Goal: Information Seeking & Learning: Learn about a topic

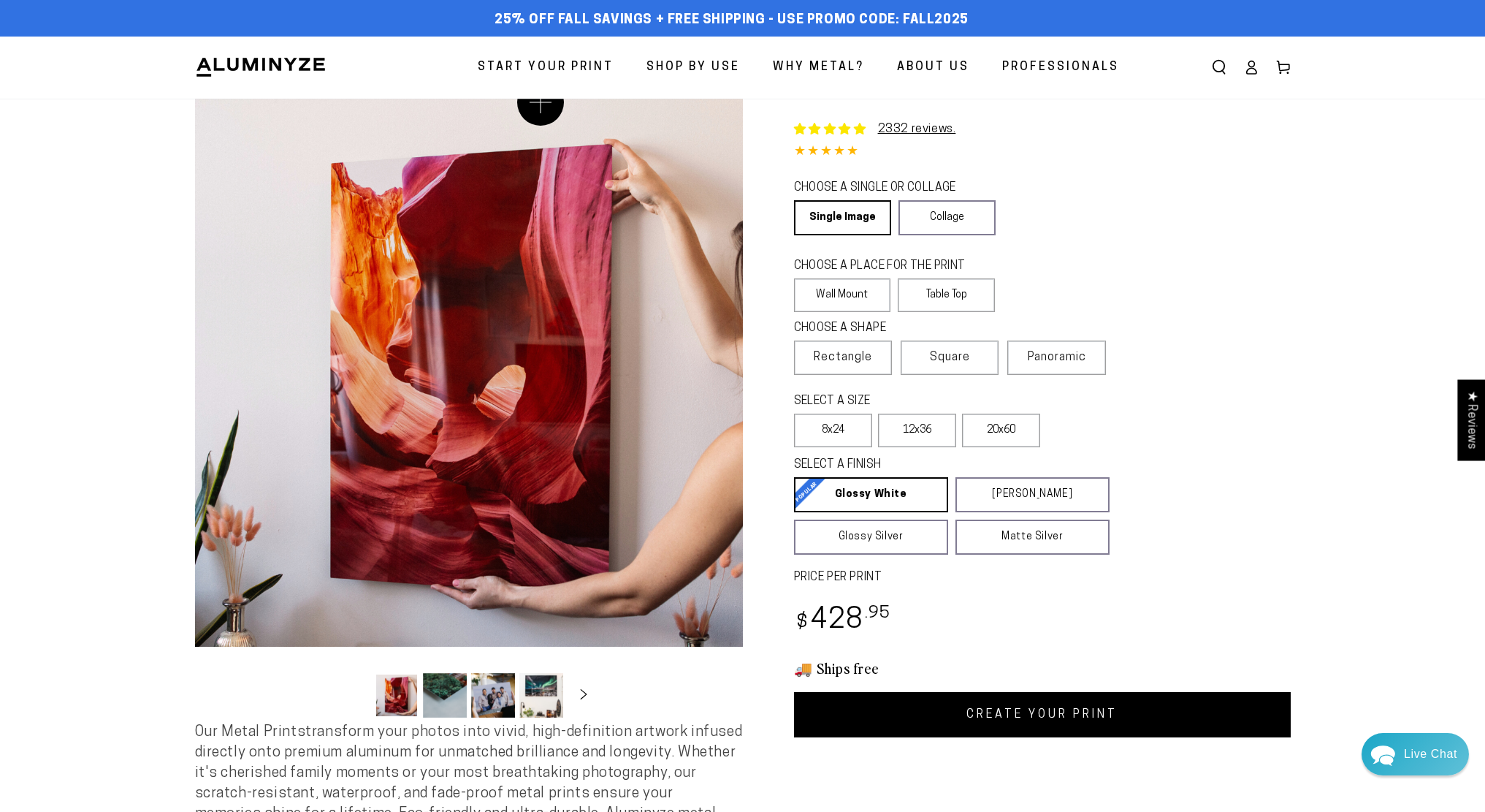
select select "**********"
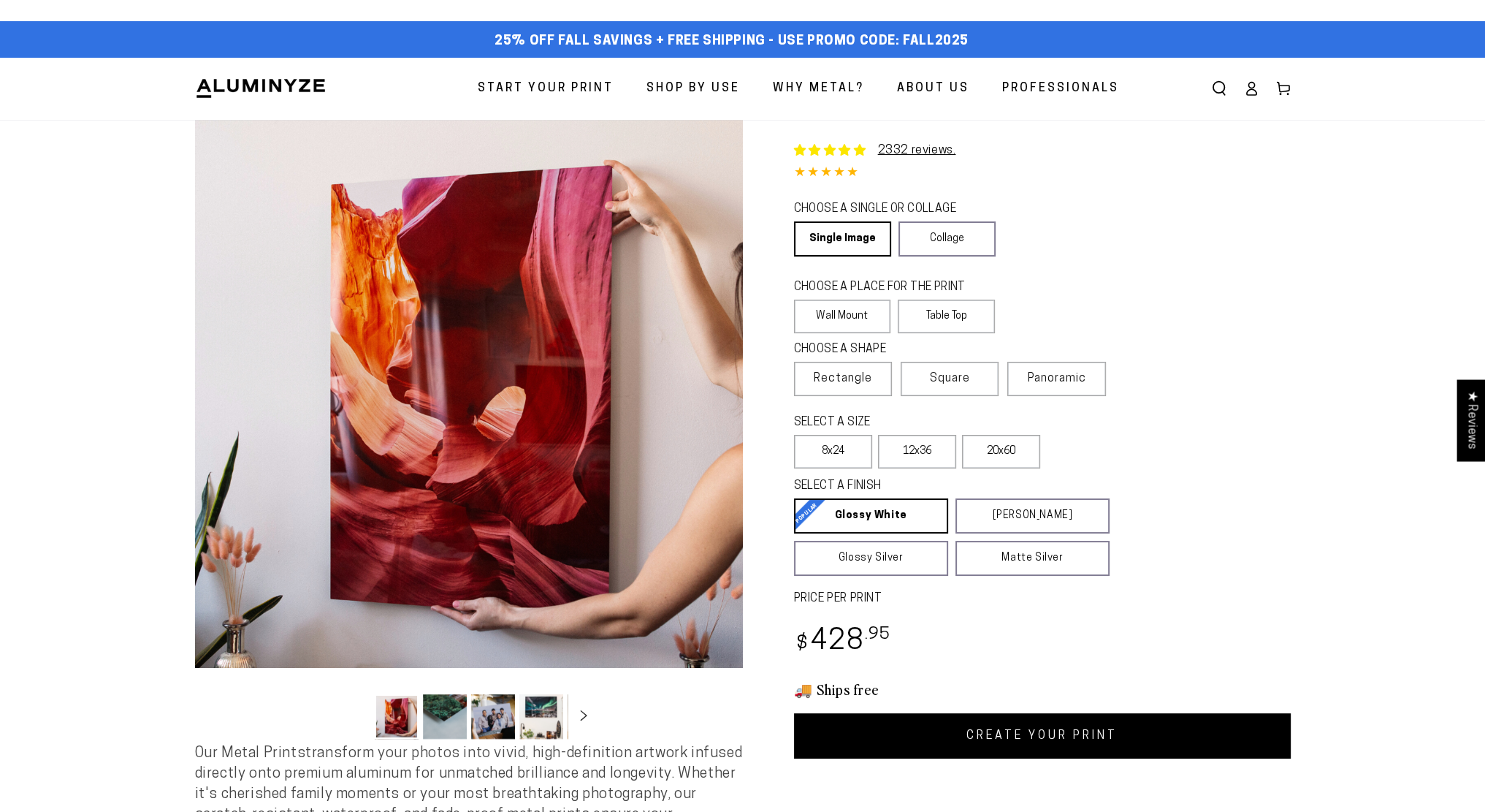
select select "**********"
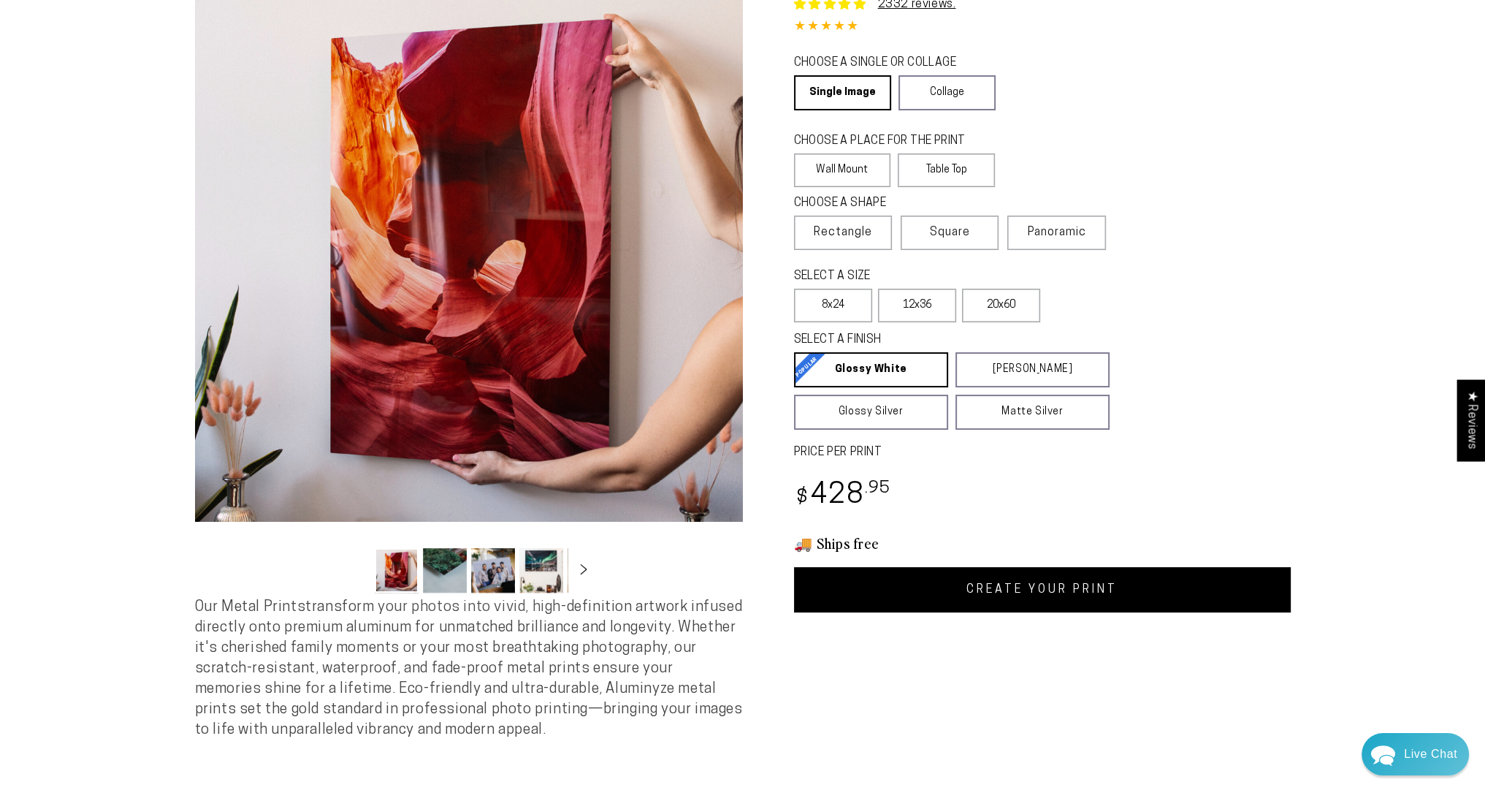
click at [423, 578] on ul "Gallery Viewer" at bounding box center [469, 570] width 197 height 53
click at [487, 578] on button "Load image 3 in gallery view" at bounding box center [493, 570] width 44 height 44
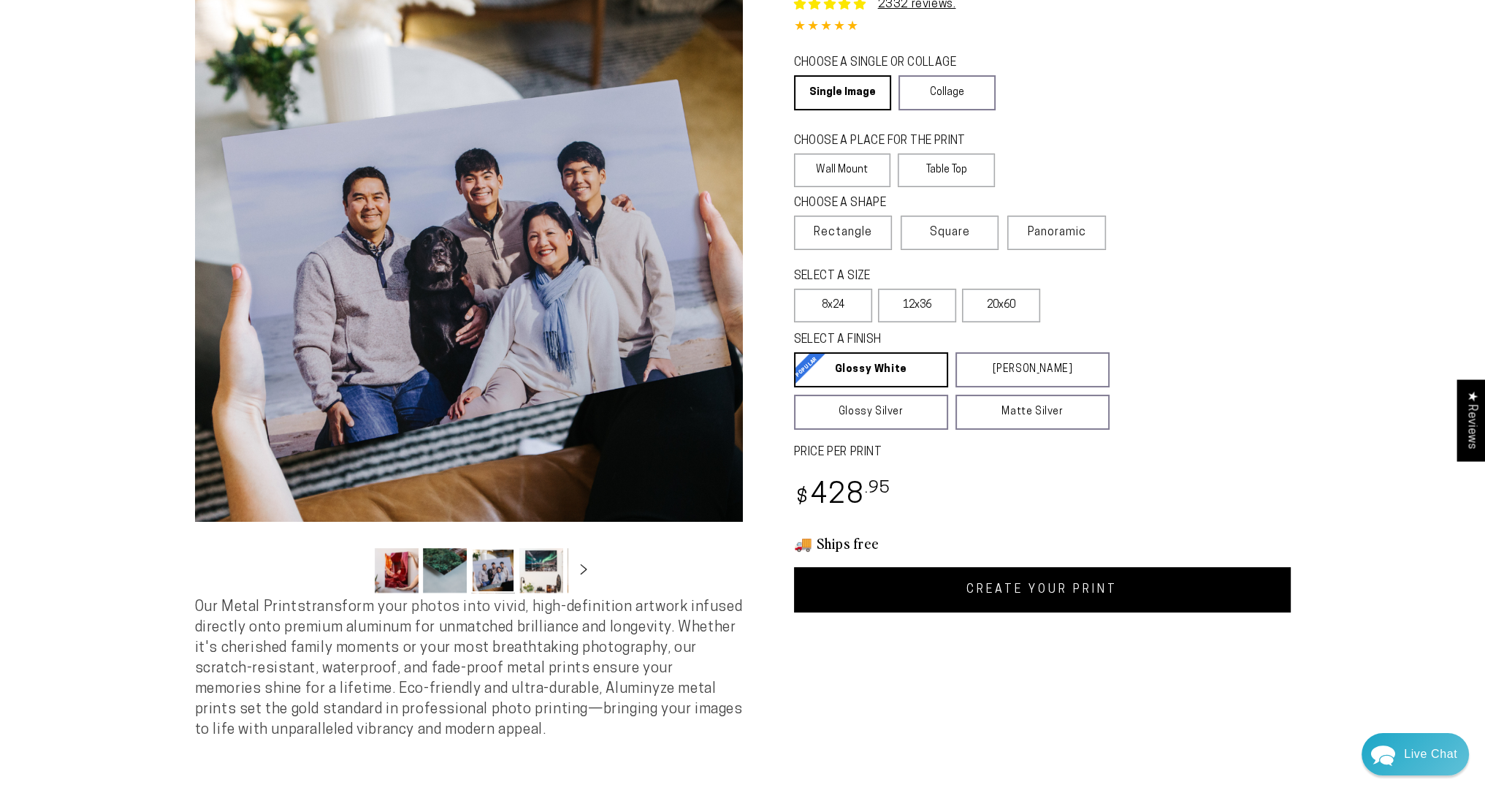
click at [536, 573] on button "Load image 4 in gallery view" at bounding box center [541, 570] width 44 height 44
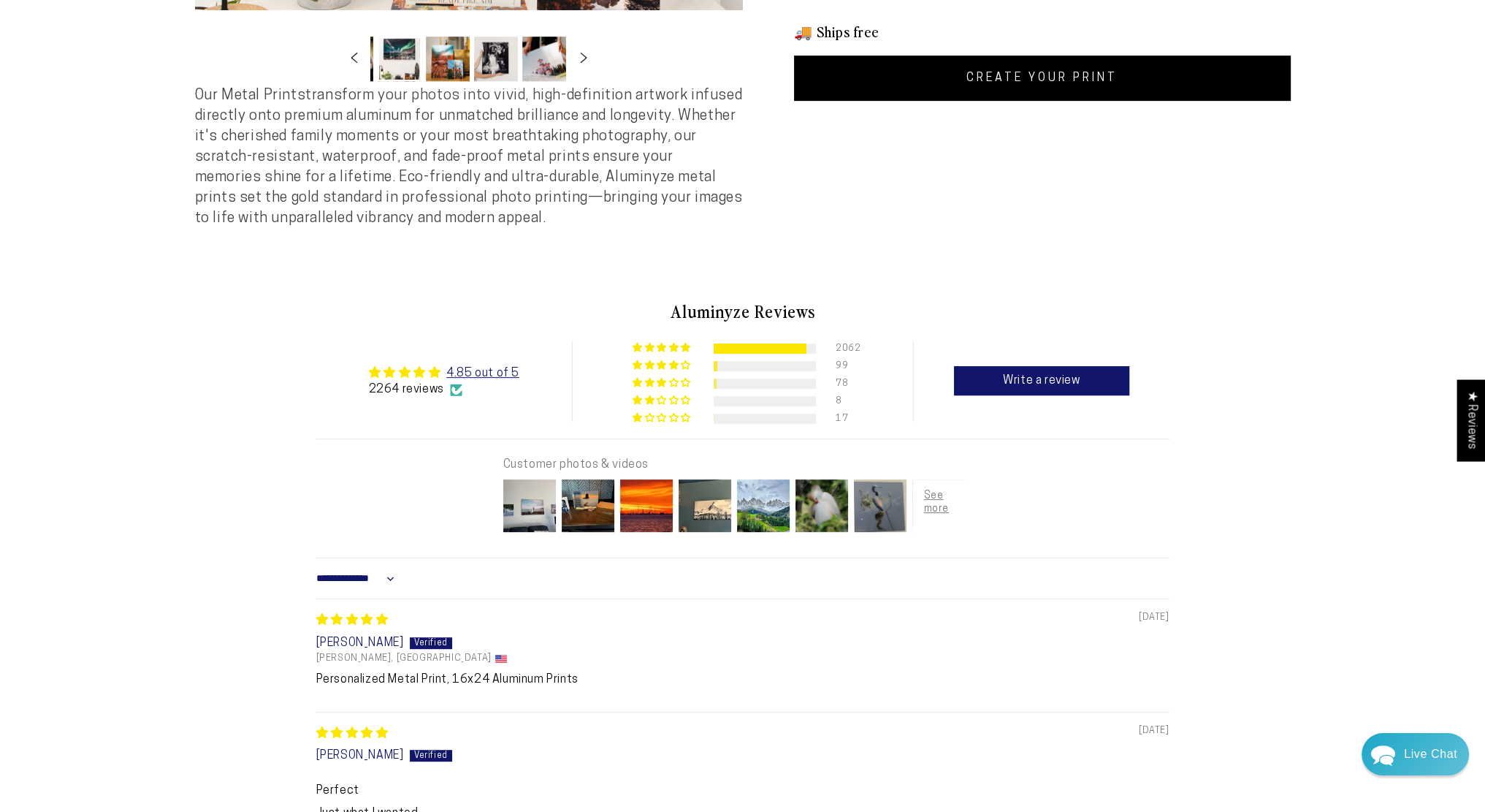
scroll to position [1023, 0]
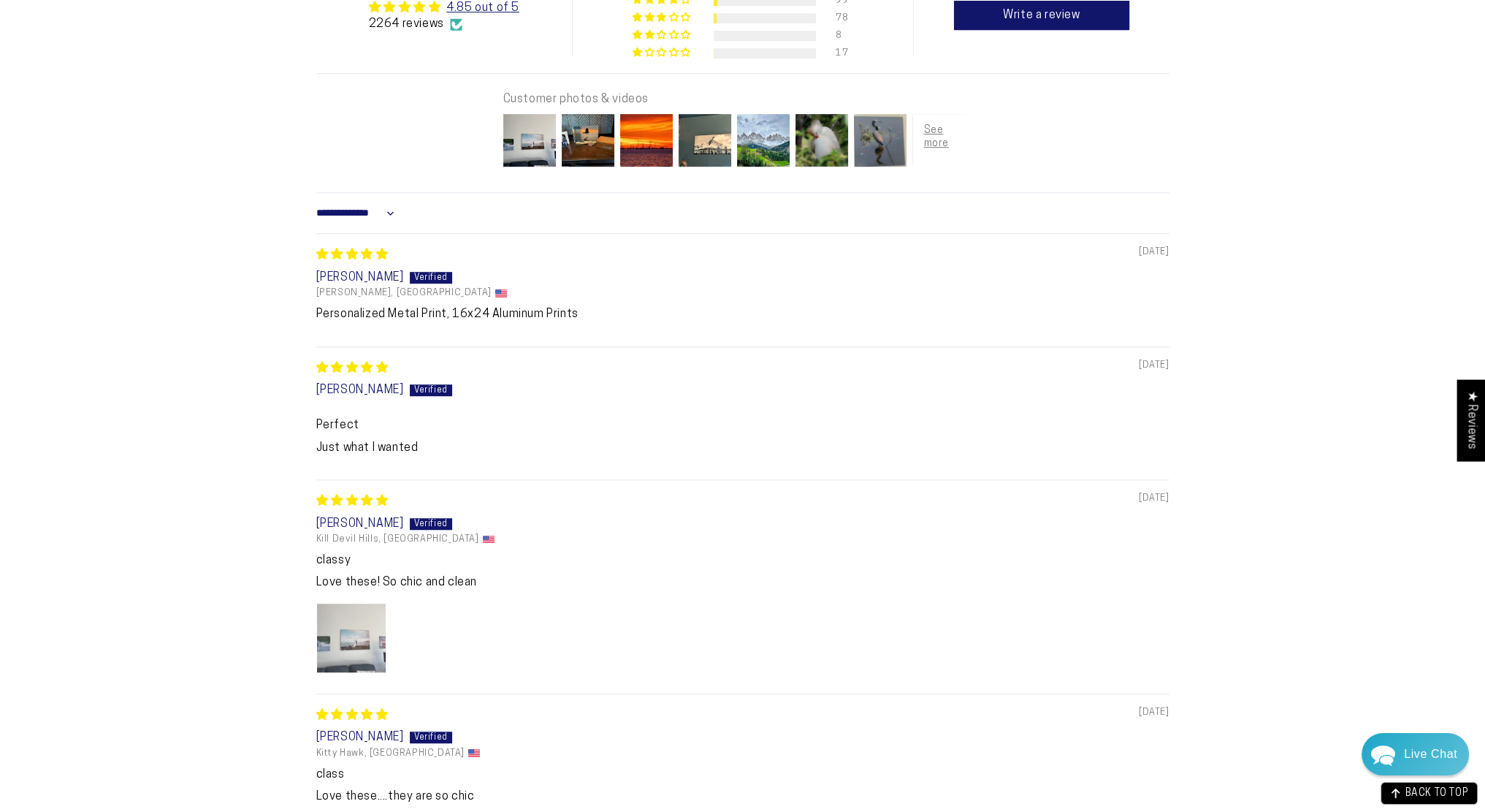
click at [323, 624] on img "Link to user picture 1" at bounding box center [351, 638] width 68 height 68
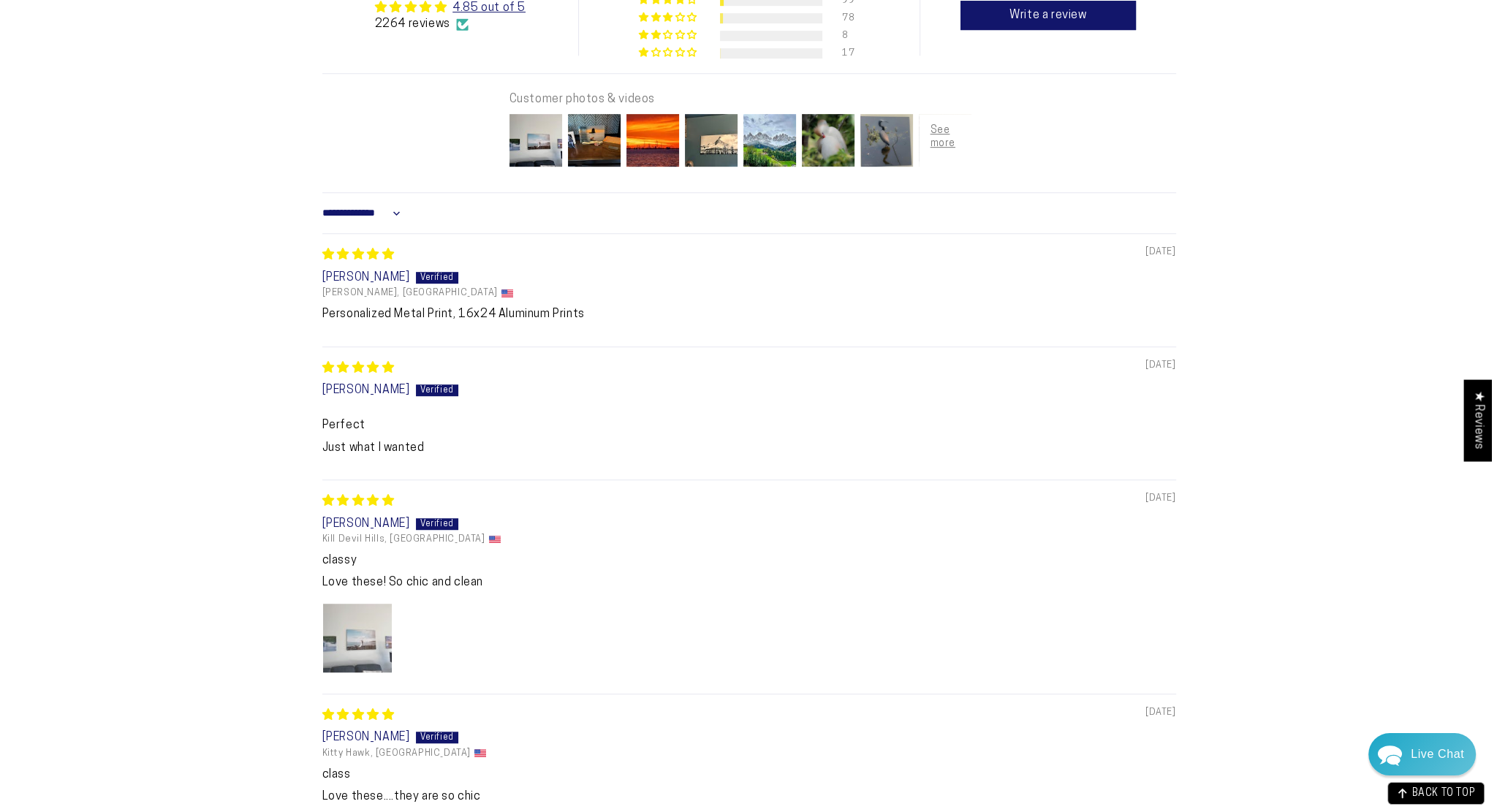
scroll to position [0, 0]
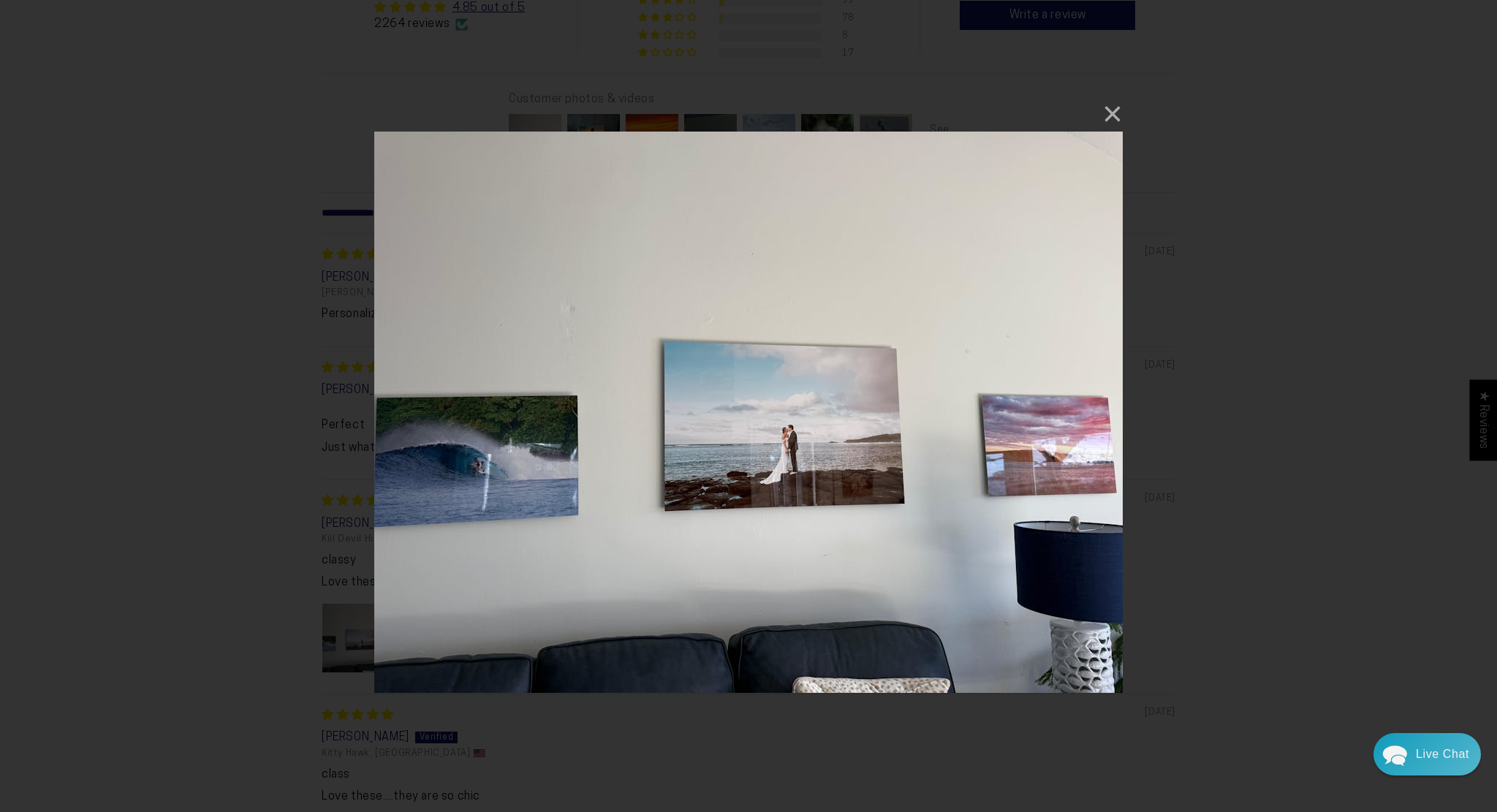
click at [1325, 362] on div "× Loading..." at bounding box center [748, 406] width 1497 height 812
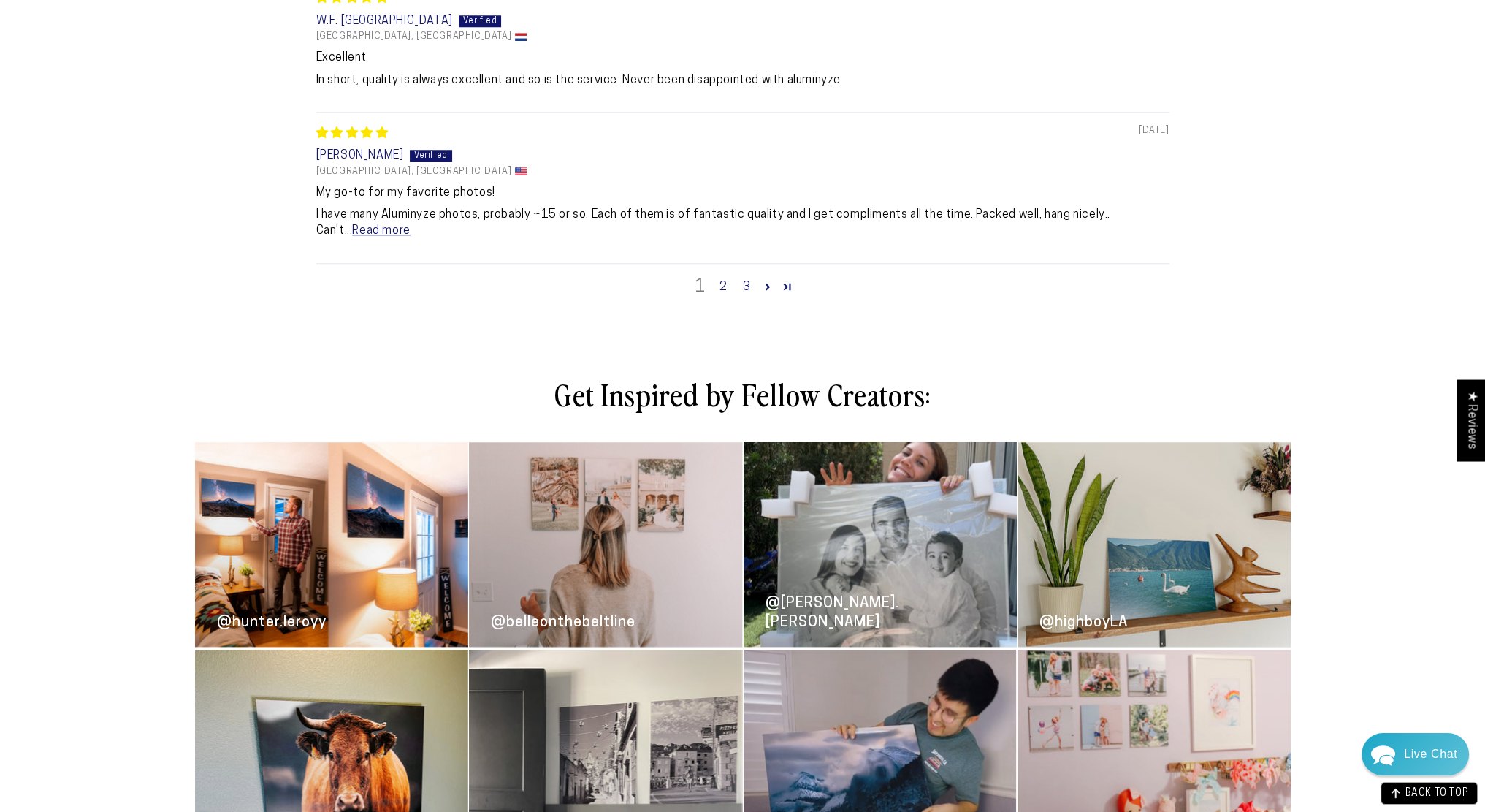
scroll to position [2046, 0]
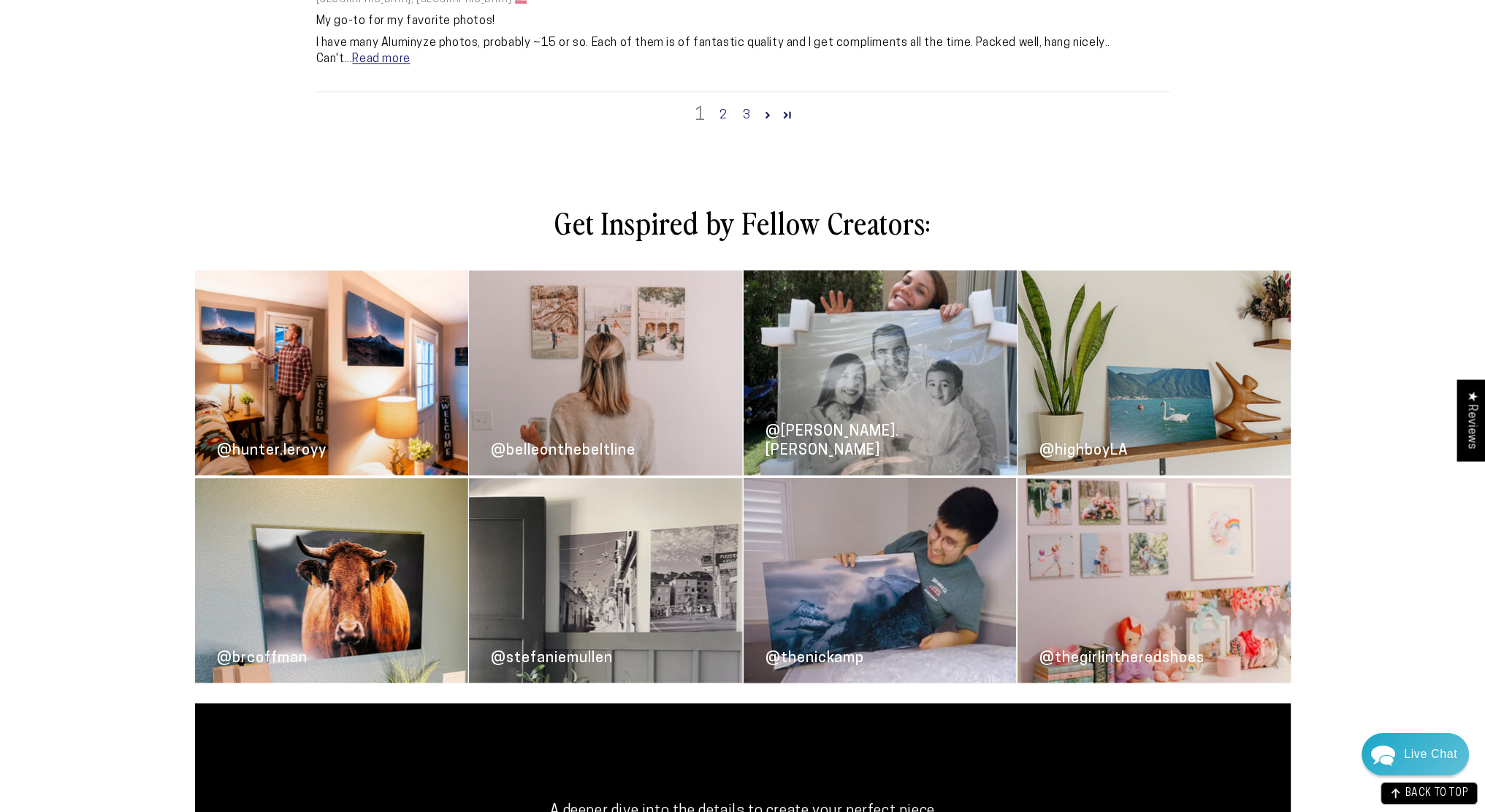
click at [282, 387] on link "@hunter.leroyy" at bounding box center [332, 372] width 273 height 204
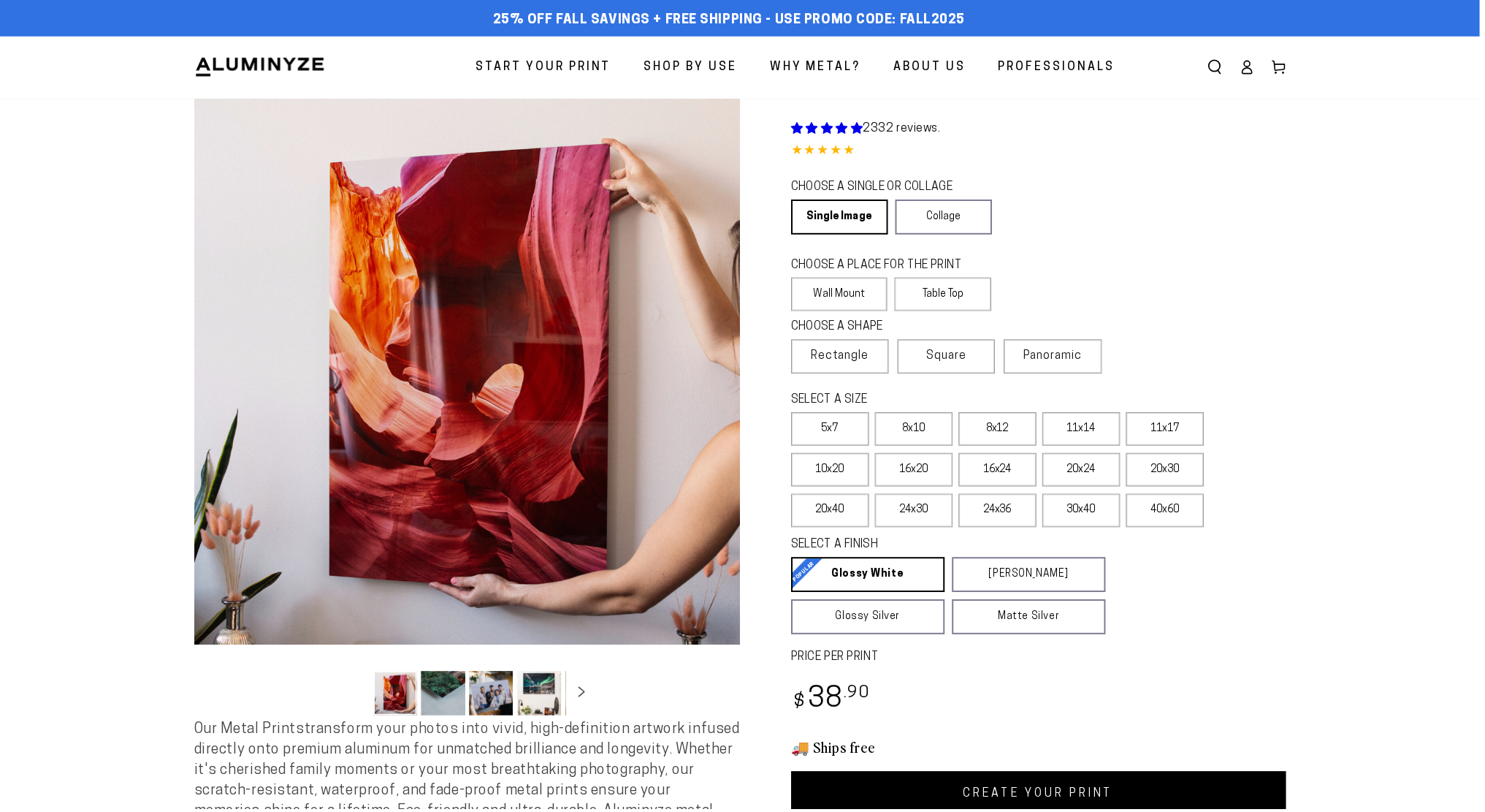
drag, startPoint x: 0, startPoint y: 0, endPoint x: 276, endPoint y: 404, distance: 489.3
click at [276, 404] on button "Open media 1 in modal" at bounding box center [470, 373] width 548 height 548
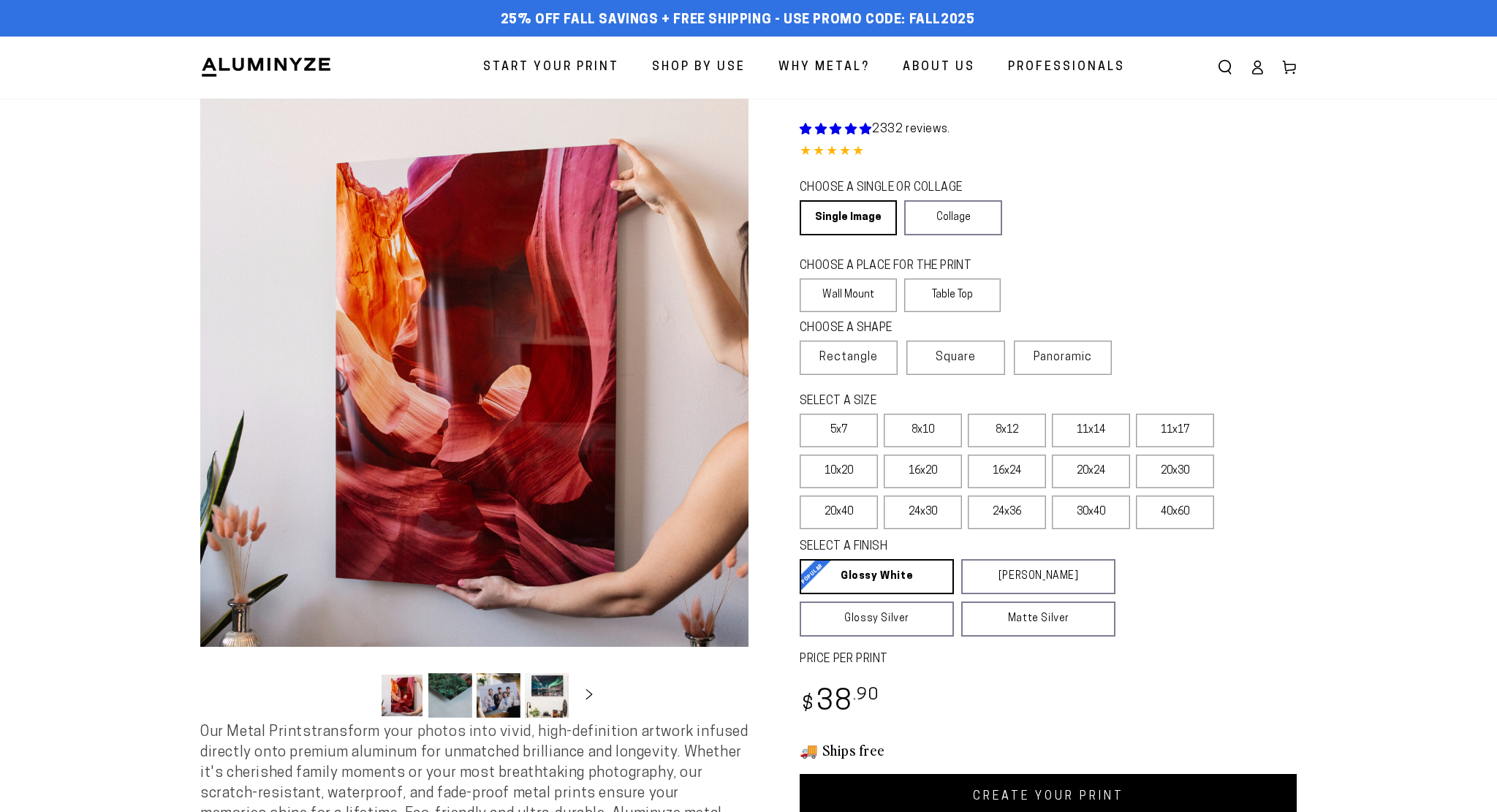
select select "**********"
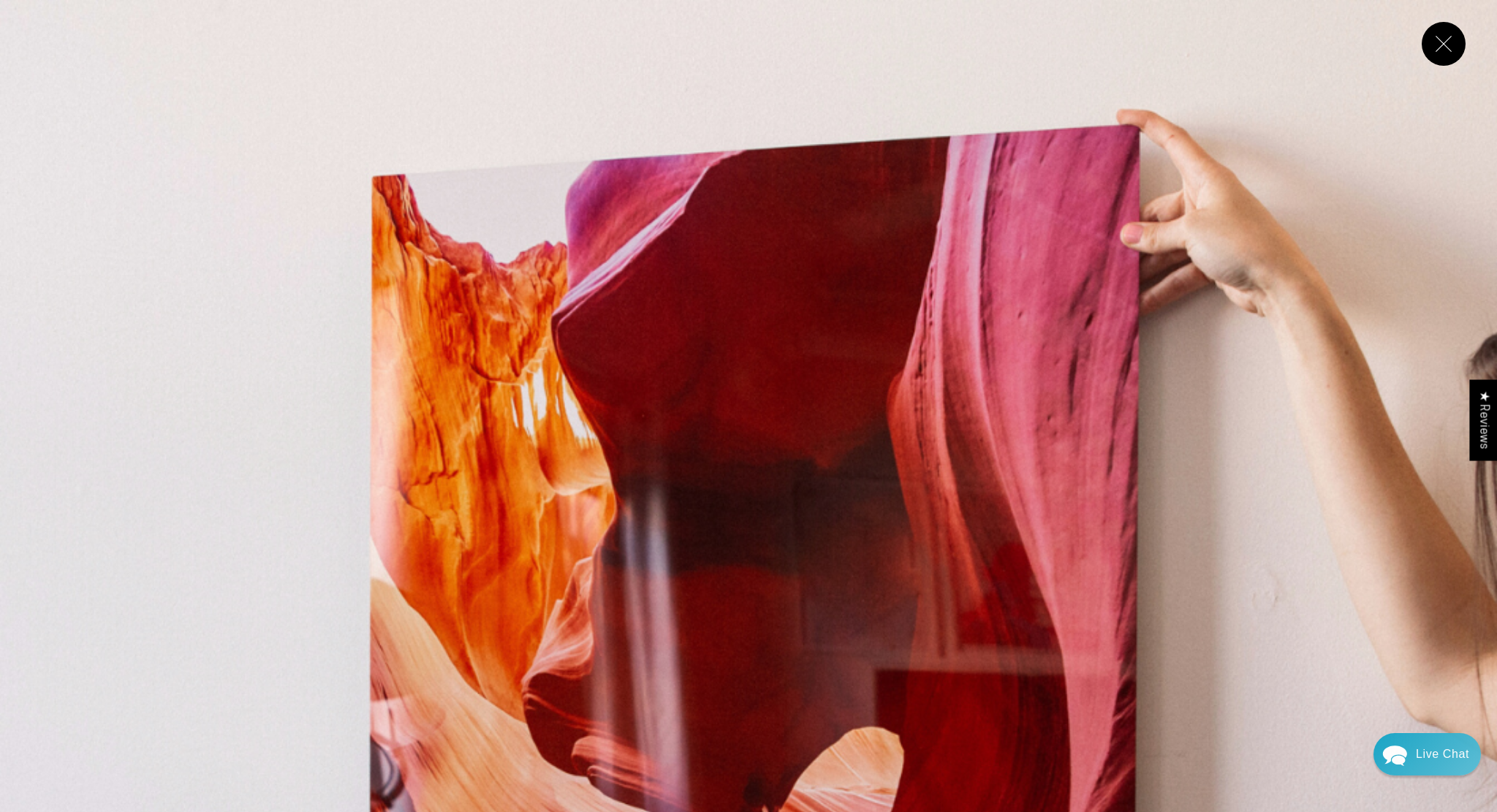
click at [204, 364] on img "Media gallery" at bounding box center [748, 748] width 1497 height 1496
click at [1446, 56] on button "Close" at bounding box center [1443, 44] width 44 height 44
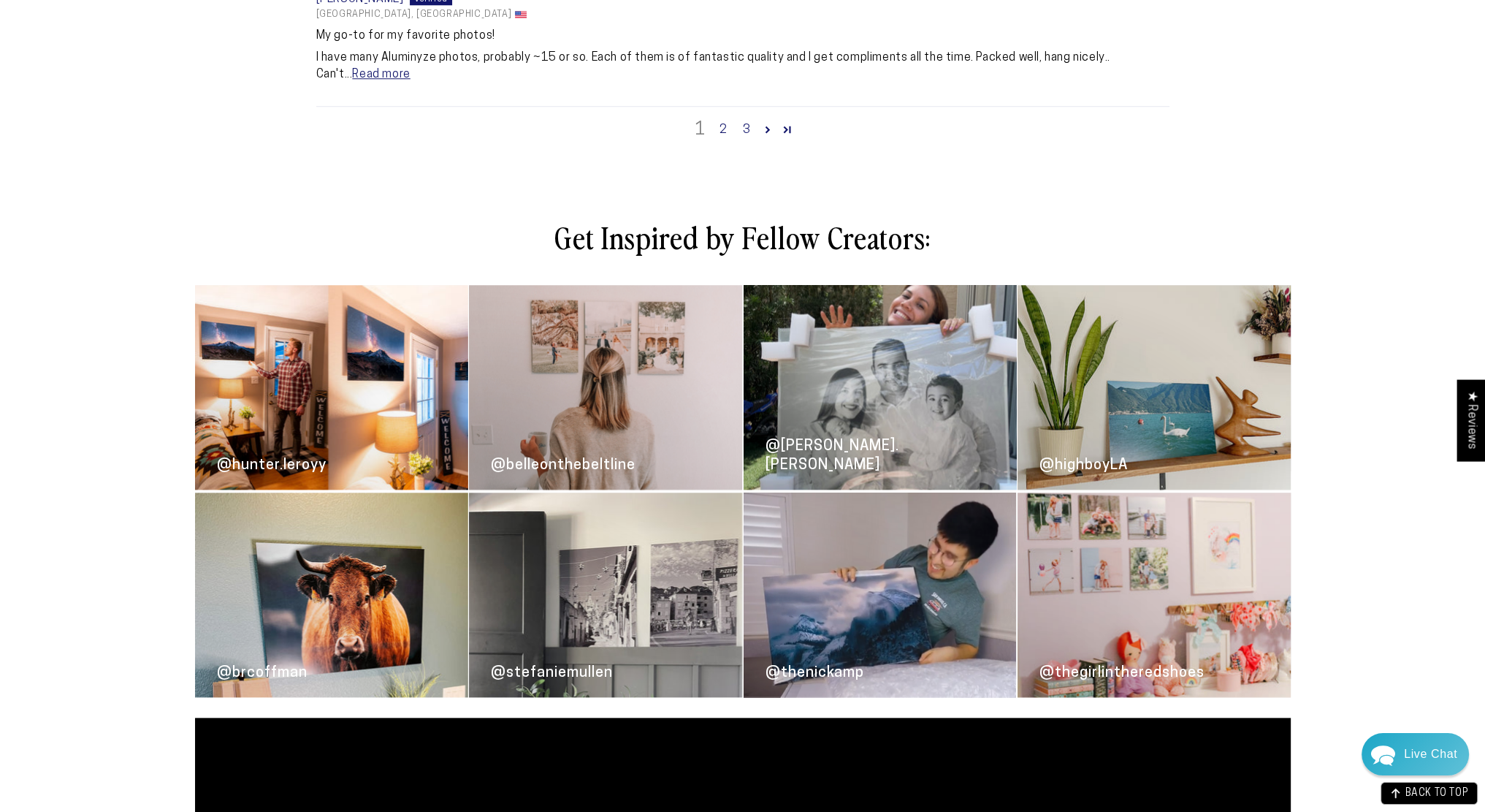
scroll to position [2192, 0]
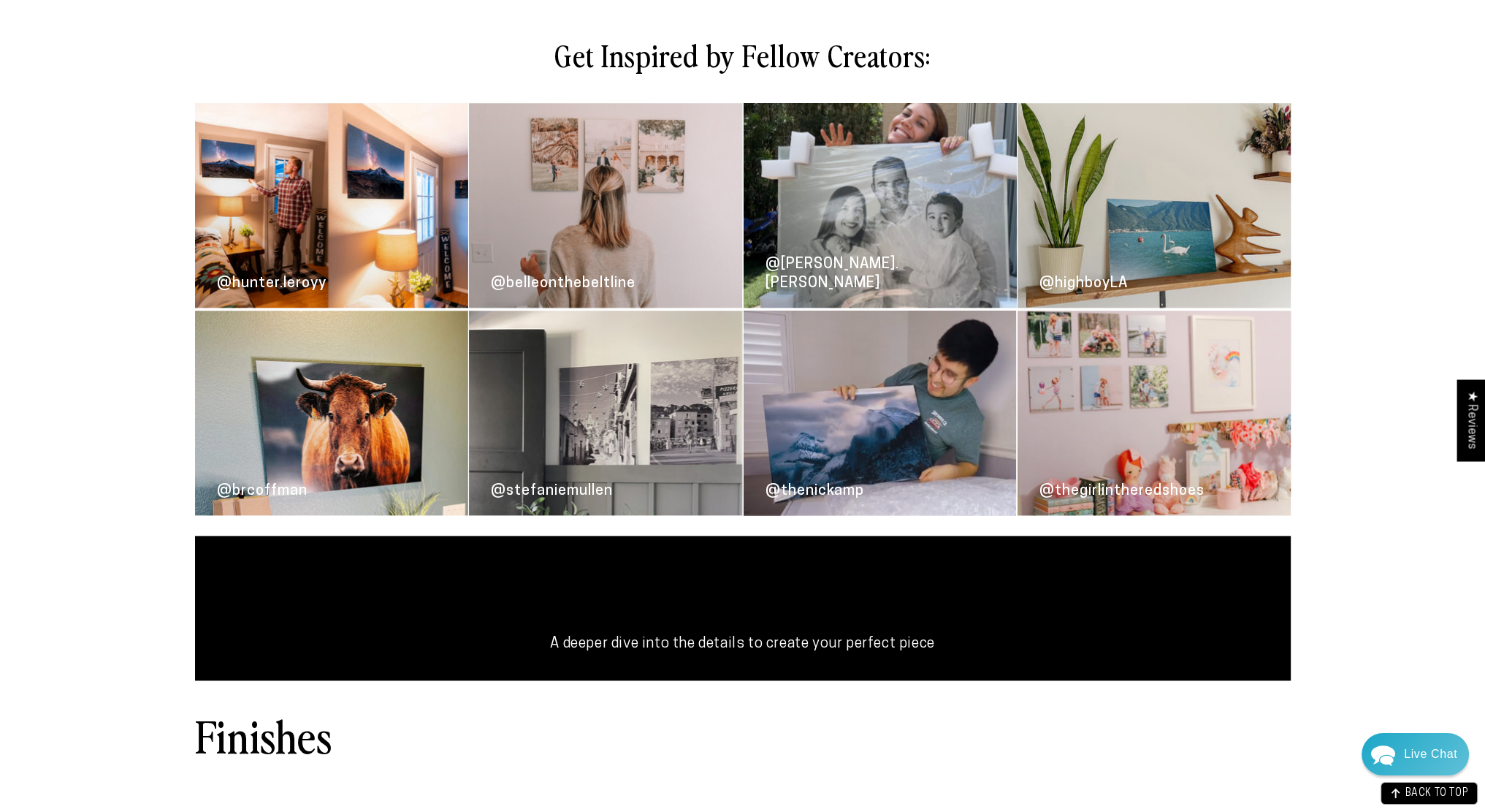
click at [349, 431] on link "@brcoffman" at bounding box center [332, 412] width 273 height 204
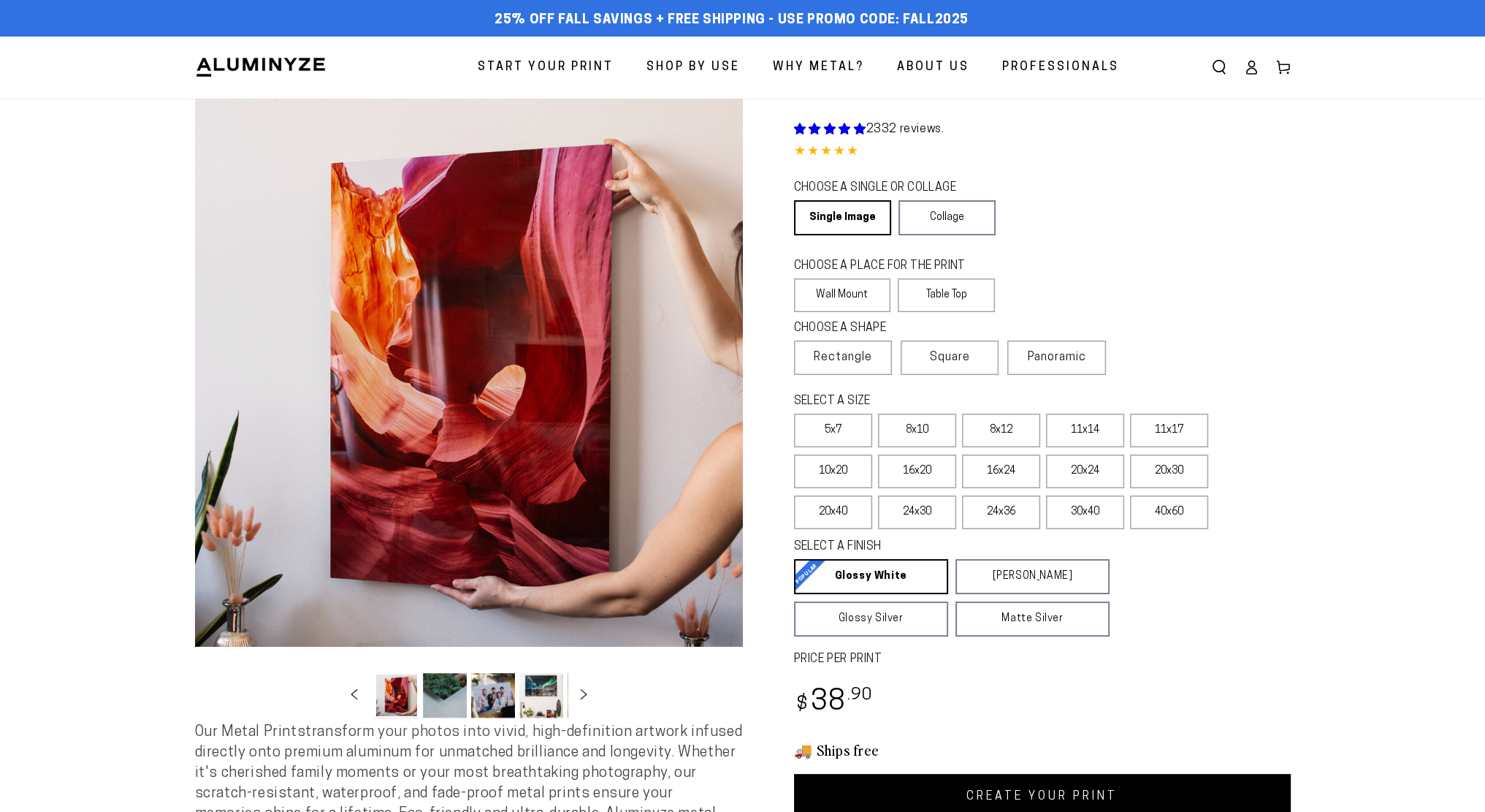
select select "**********"
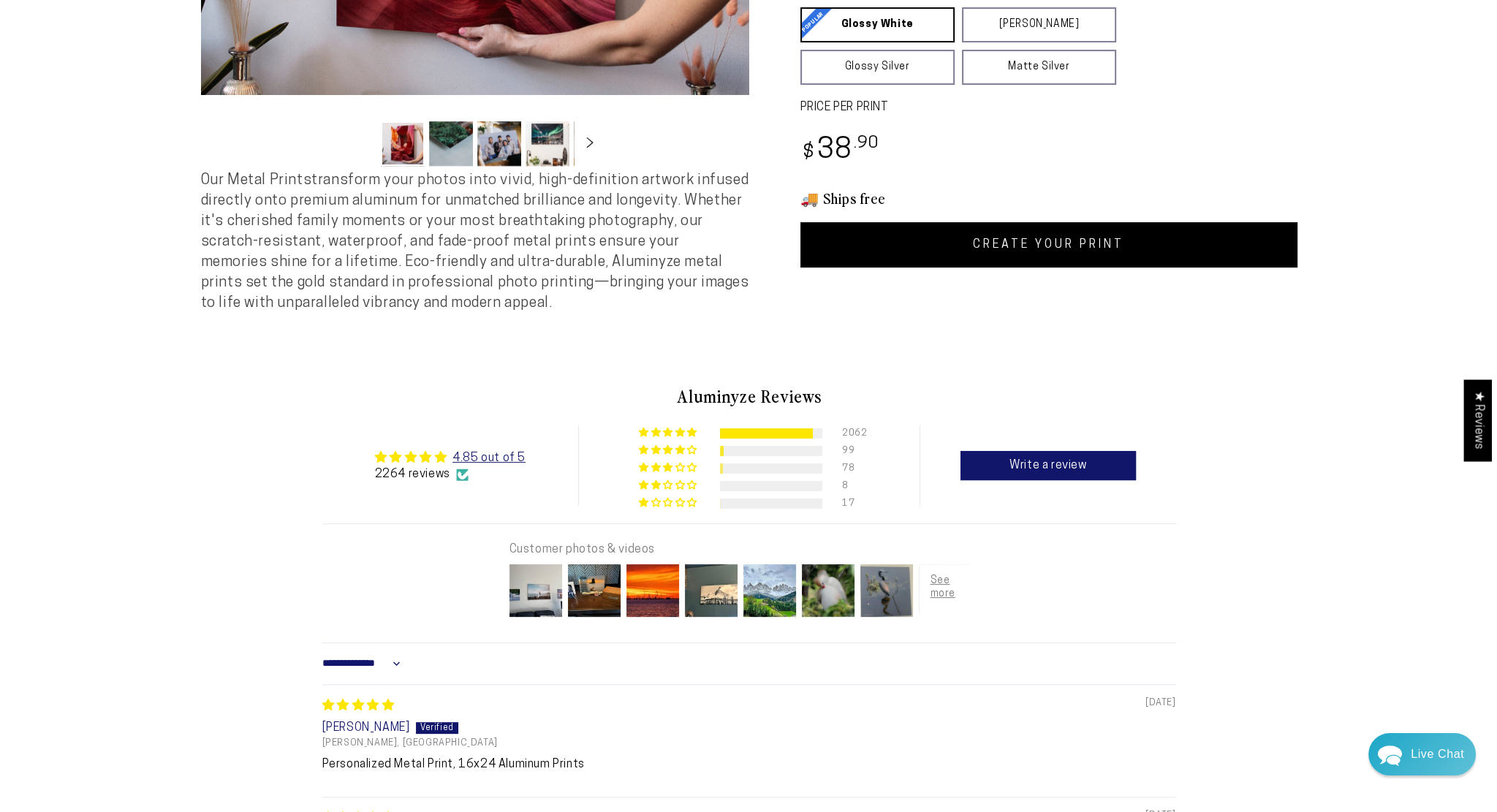
scroll to position [658, 0]
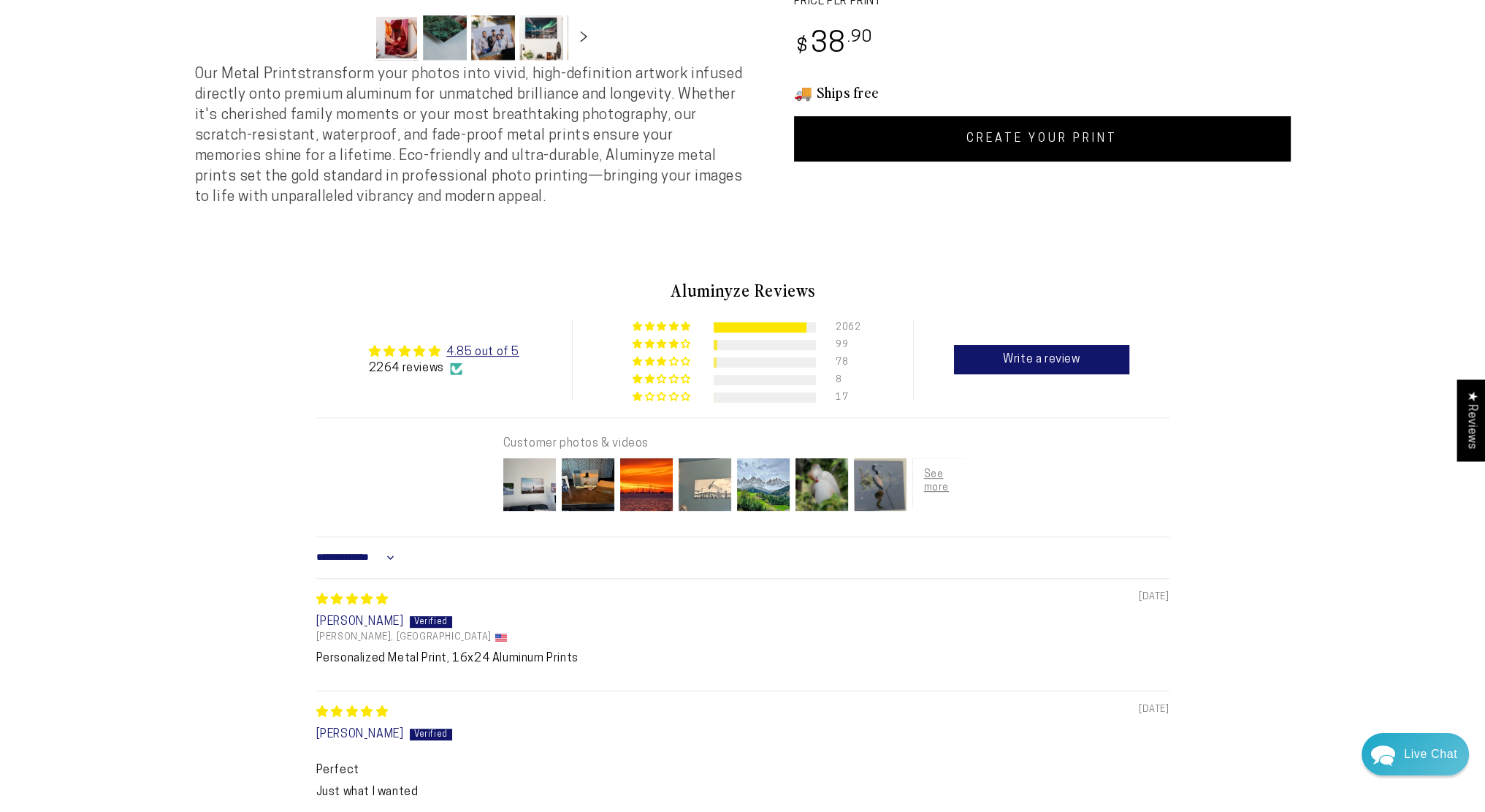
click at [692, 481] on img at bounding box center [706, 485] width 59 height 59
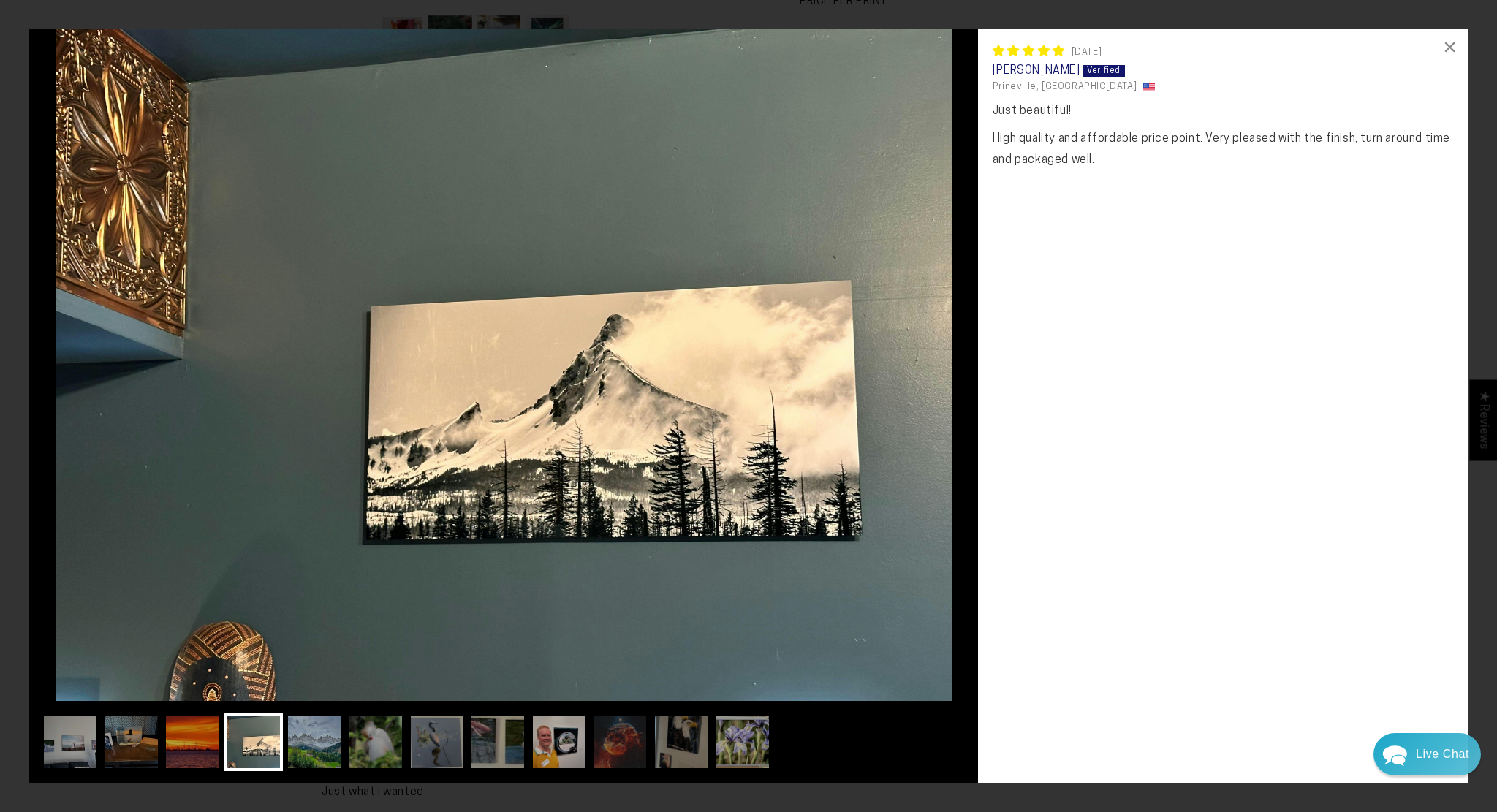
click at [345, 729] on div at bounding box center [503, 746] width 925 height 67
click at [324, 738] on img at bounding box center [315, 742] width 59 height 59
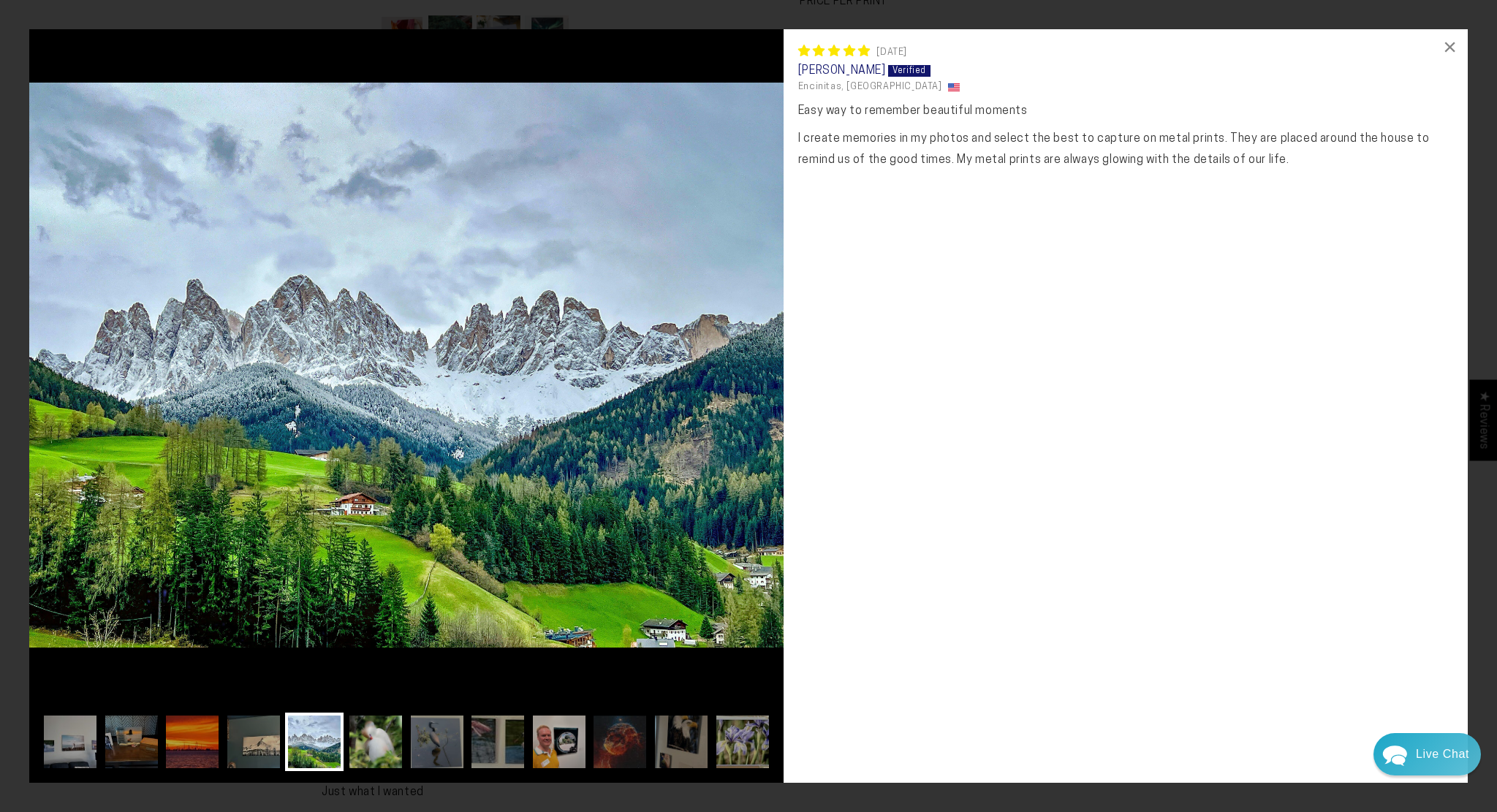
click at [386, 737] on img at bounding box center [376, 742] width 59 height 59
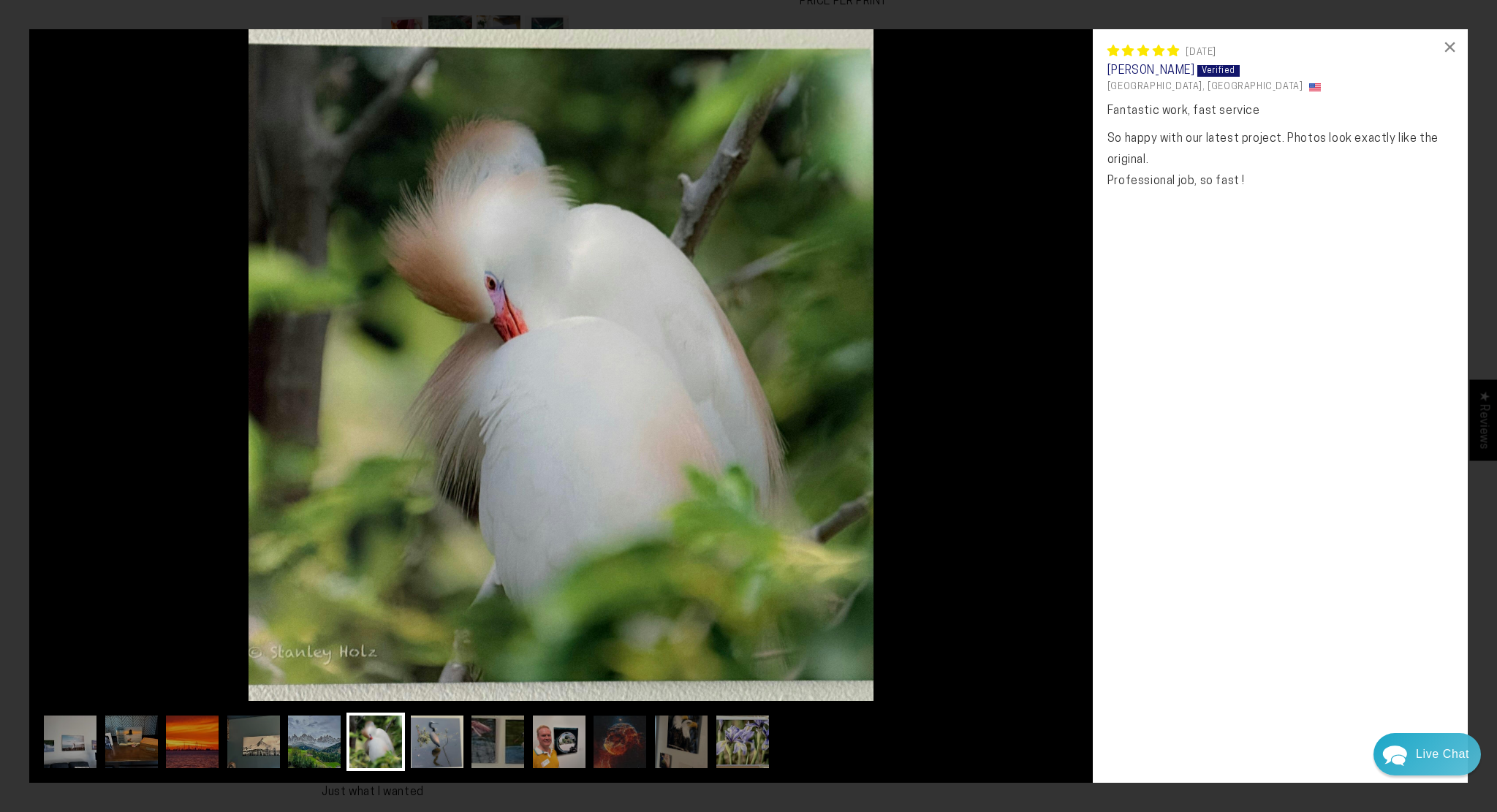
click at [456, 736] on img at bounding box center [437, 742] width 59 height 59
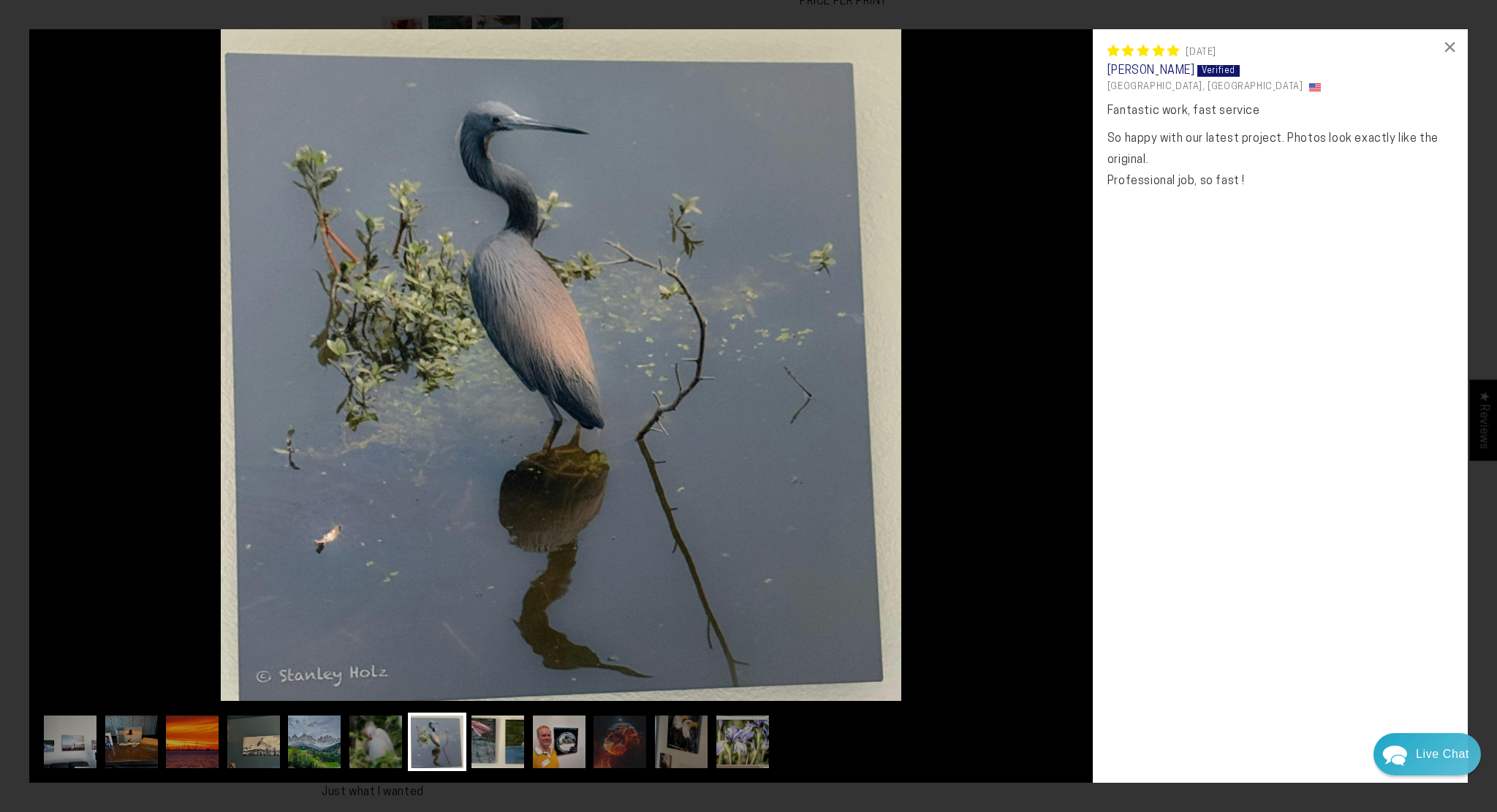
click at [491, 736] on img at bounding box center [498, 742] width 59 height 59
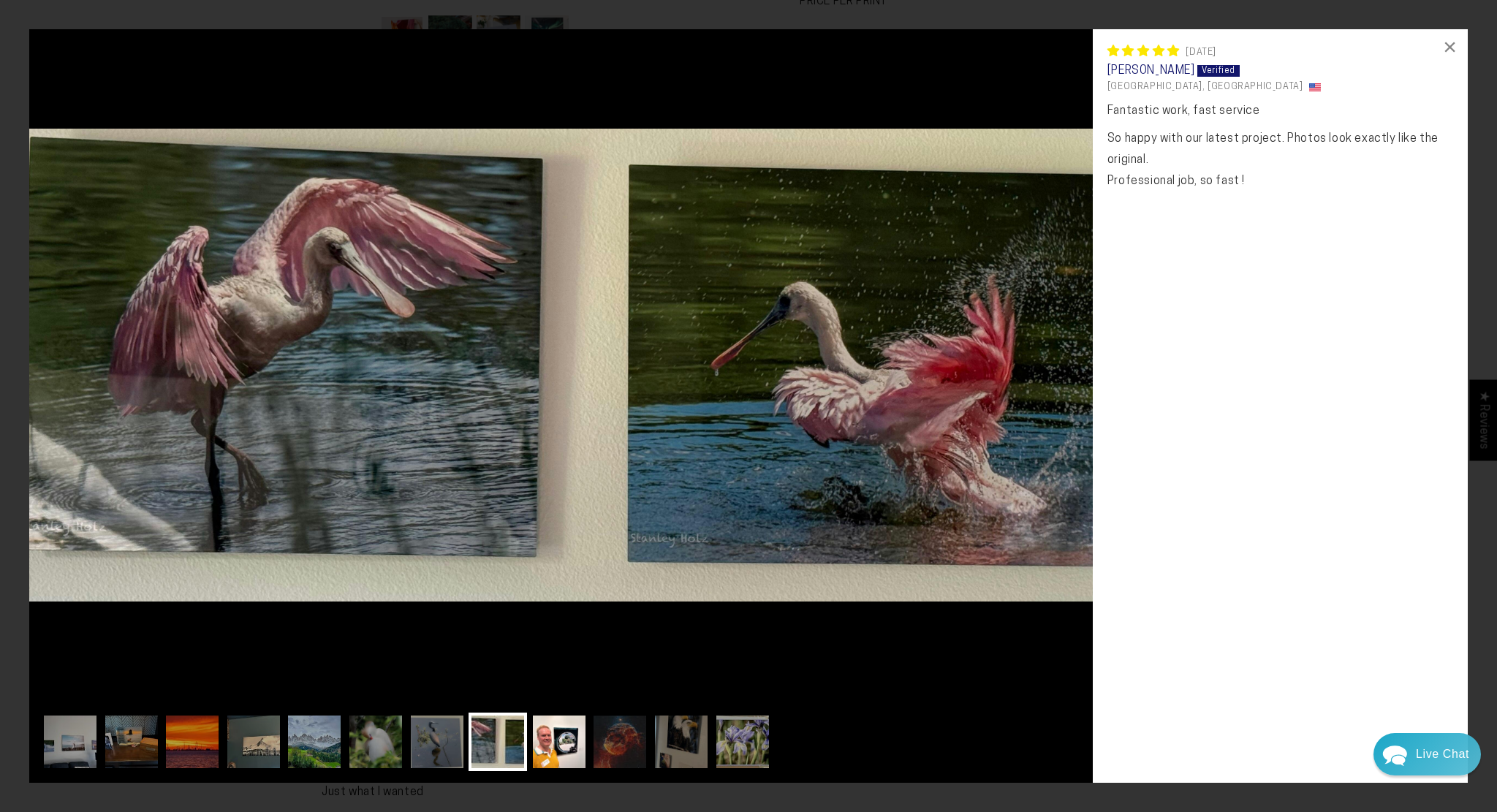
click at [536, 733] on img at bounding box center [560, 742] width 59 height 59
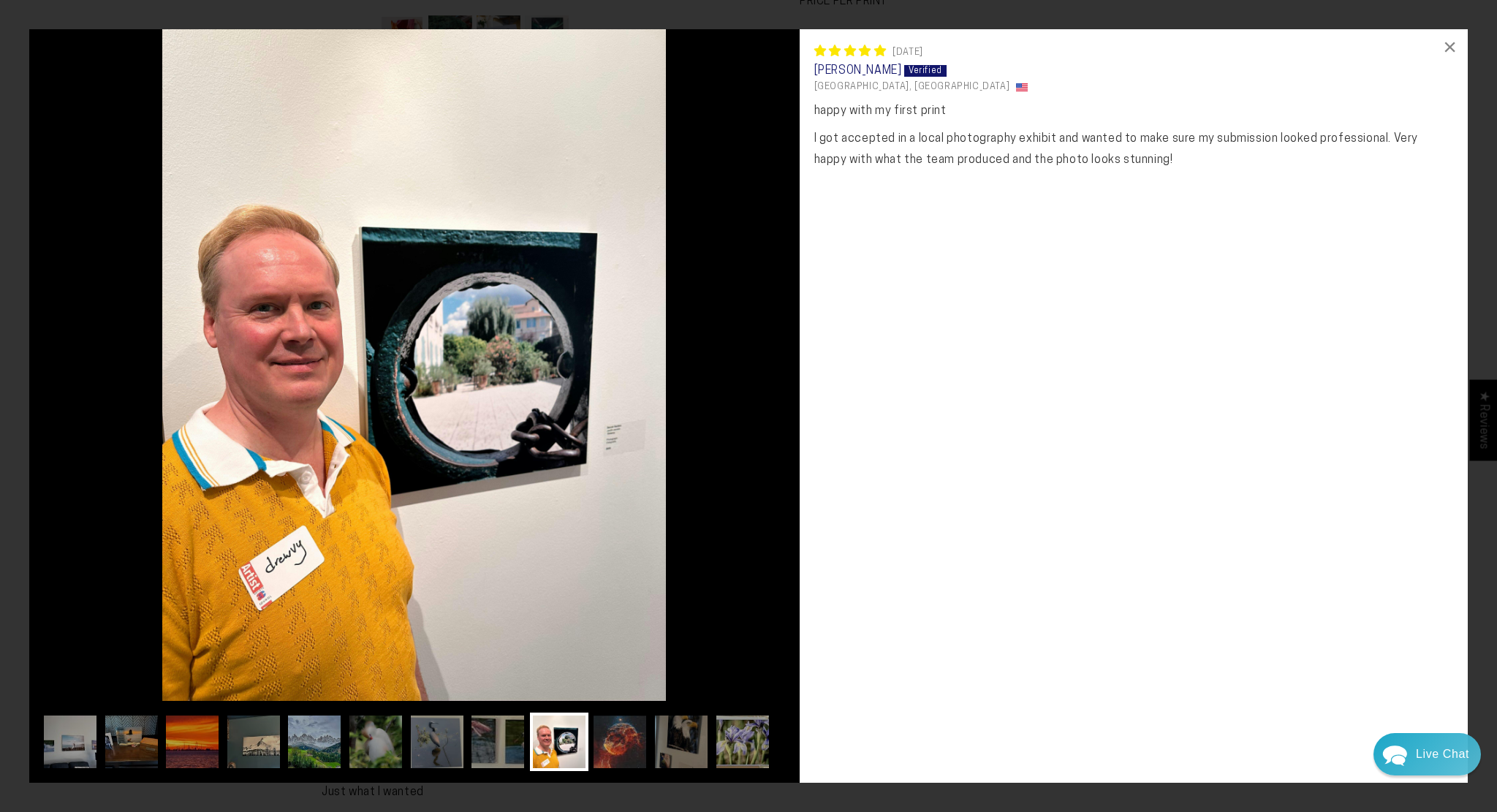
click at [621, 742] on img at bounding box center [620, 742] width 59 height 59
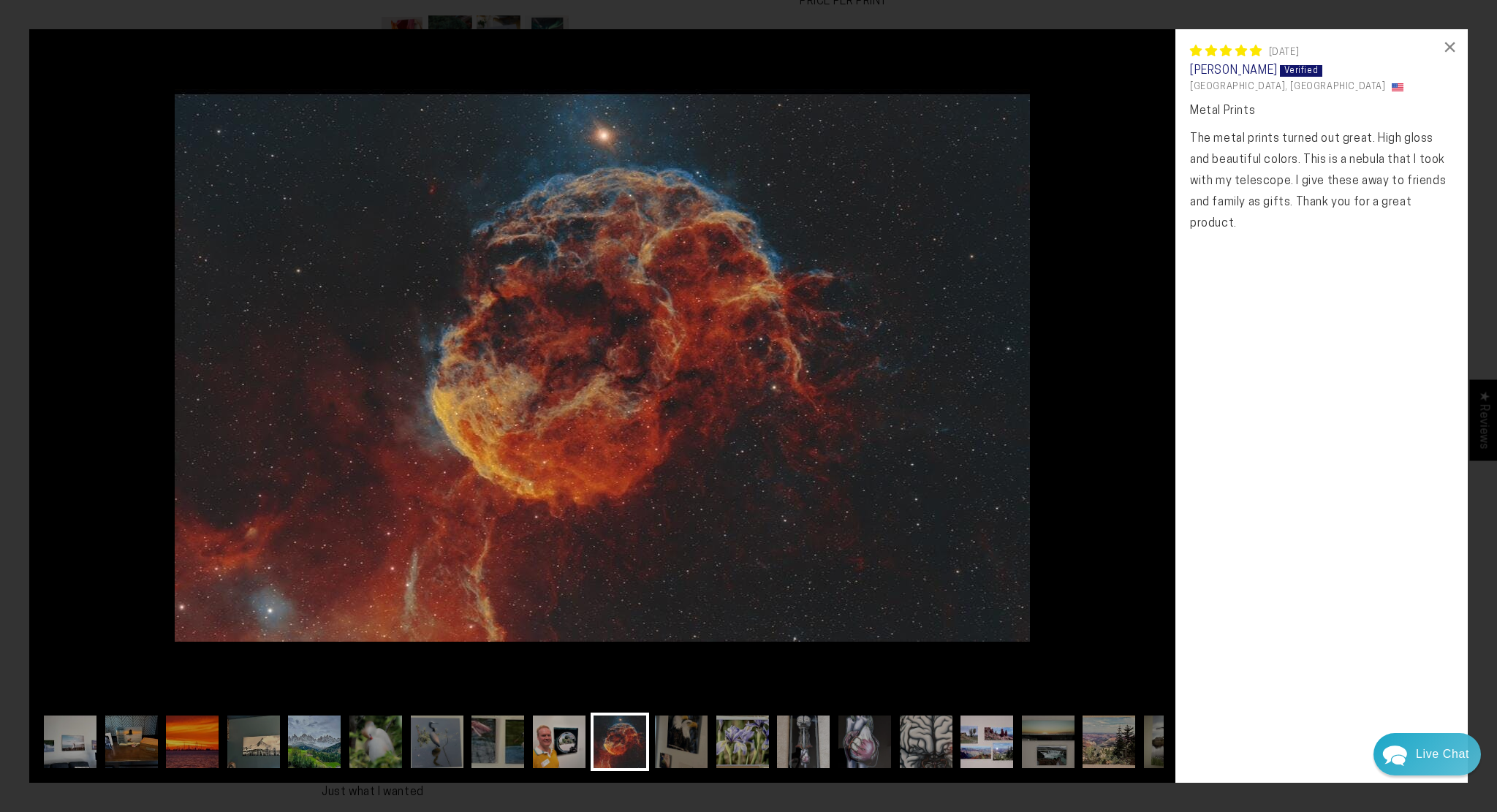
click at [987, 753] on img at bounding box center [987, 742] width 59 height 59
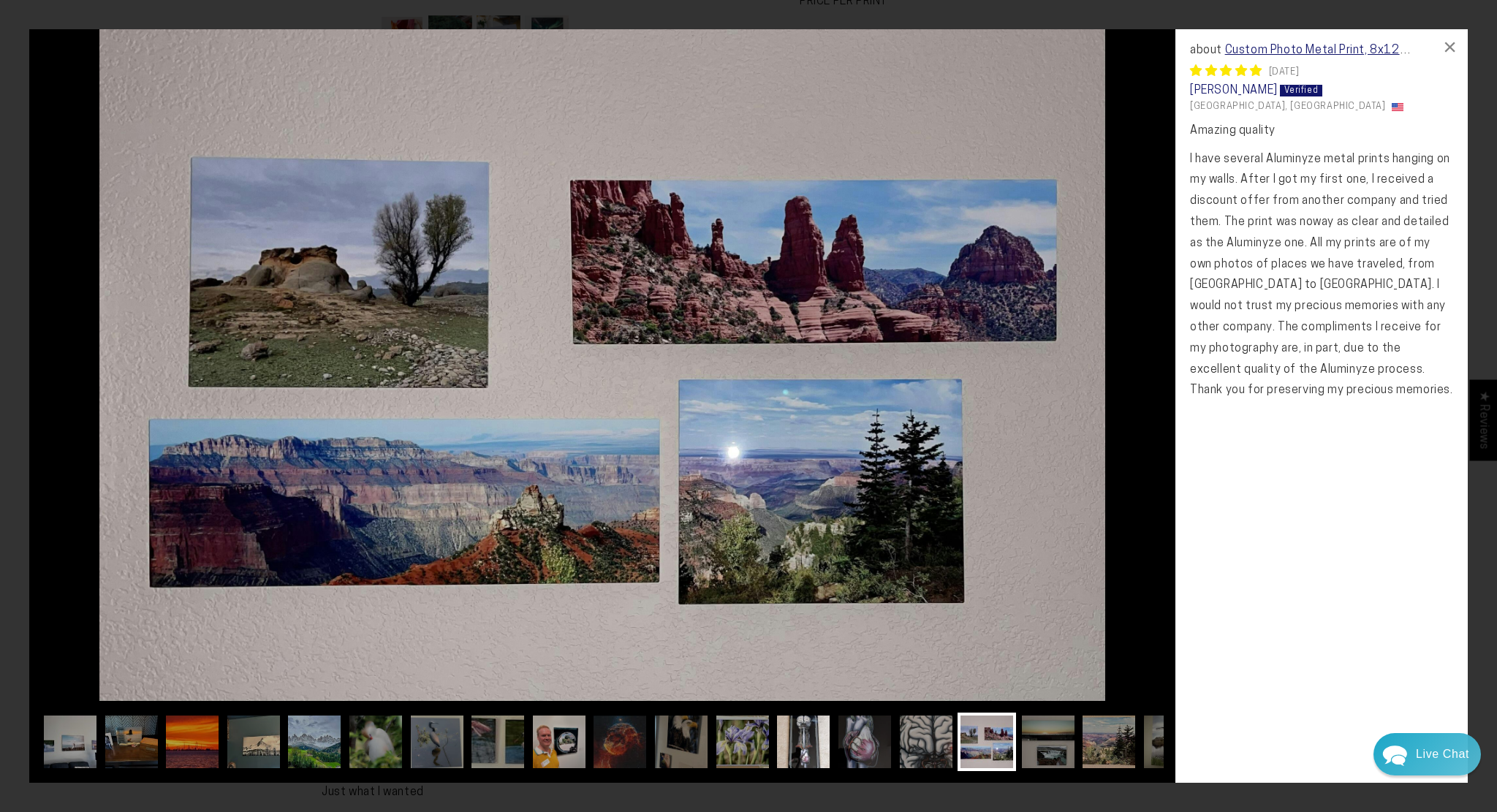
click at [783, 748] on img at bounding box center [804, 742] width 59 height 59
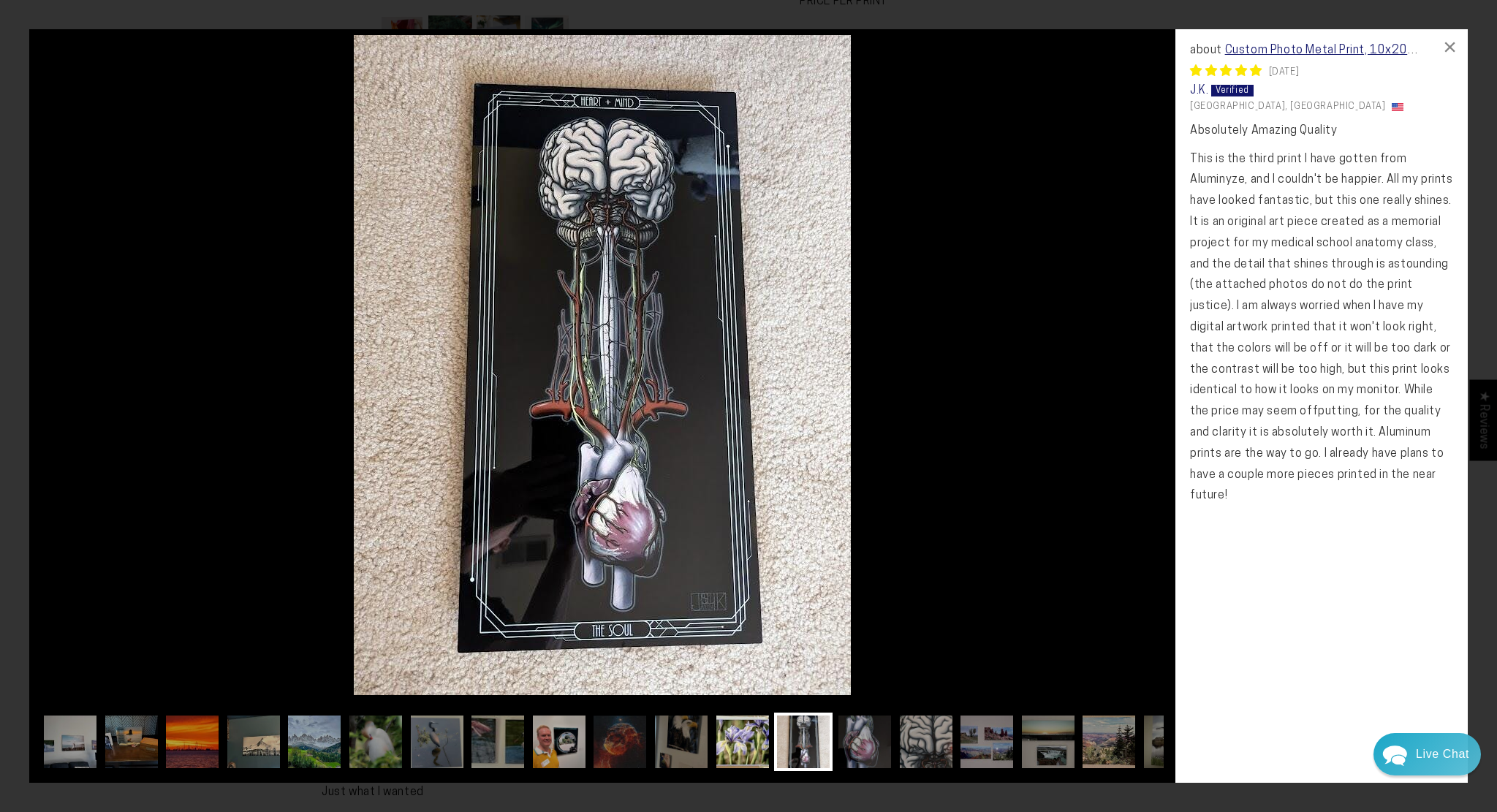
click at [725, 748] on img at bounding box center [743, 742] width 59 height 59
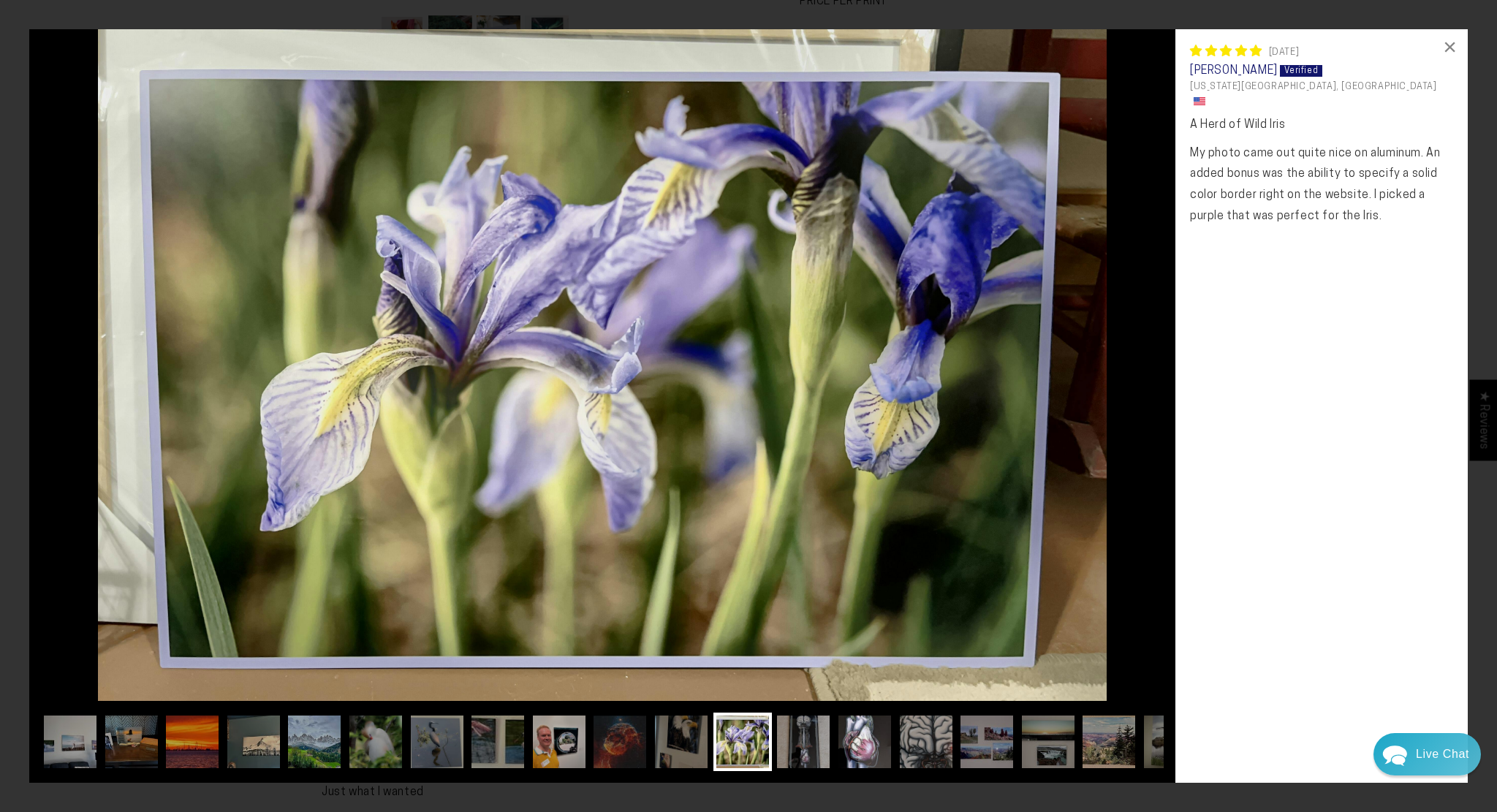
click at [877, 745] on img at bounding box center [865, 742] width 59 height 59
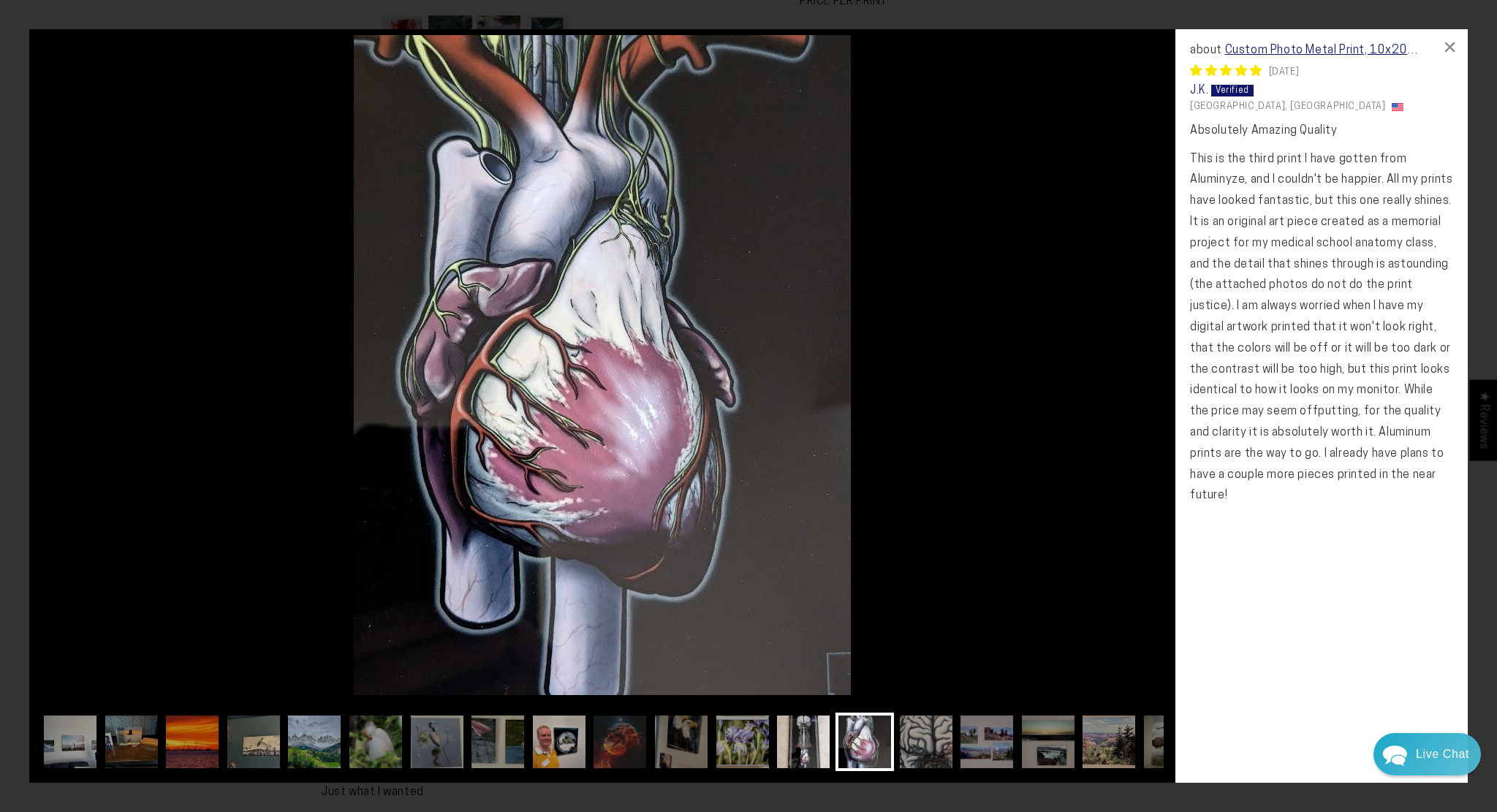
click at [789, 752] on img at bounding box center [804, 742] width 59 height 59
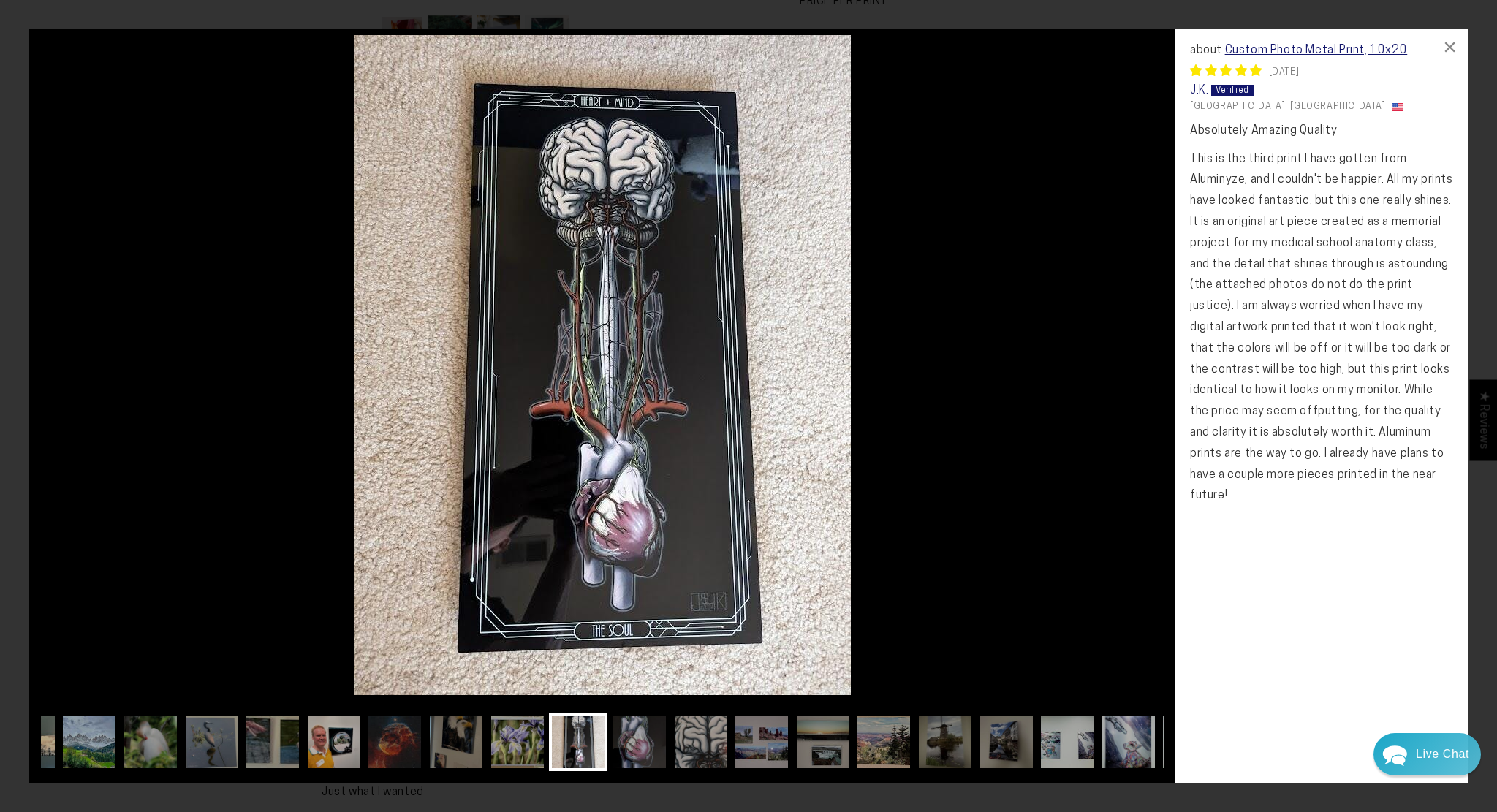
scroll to position [0, 284]
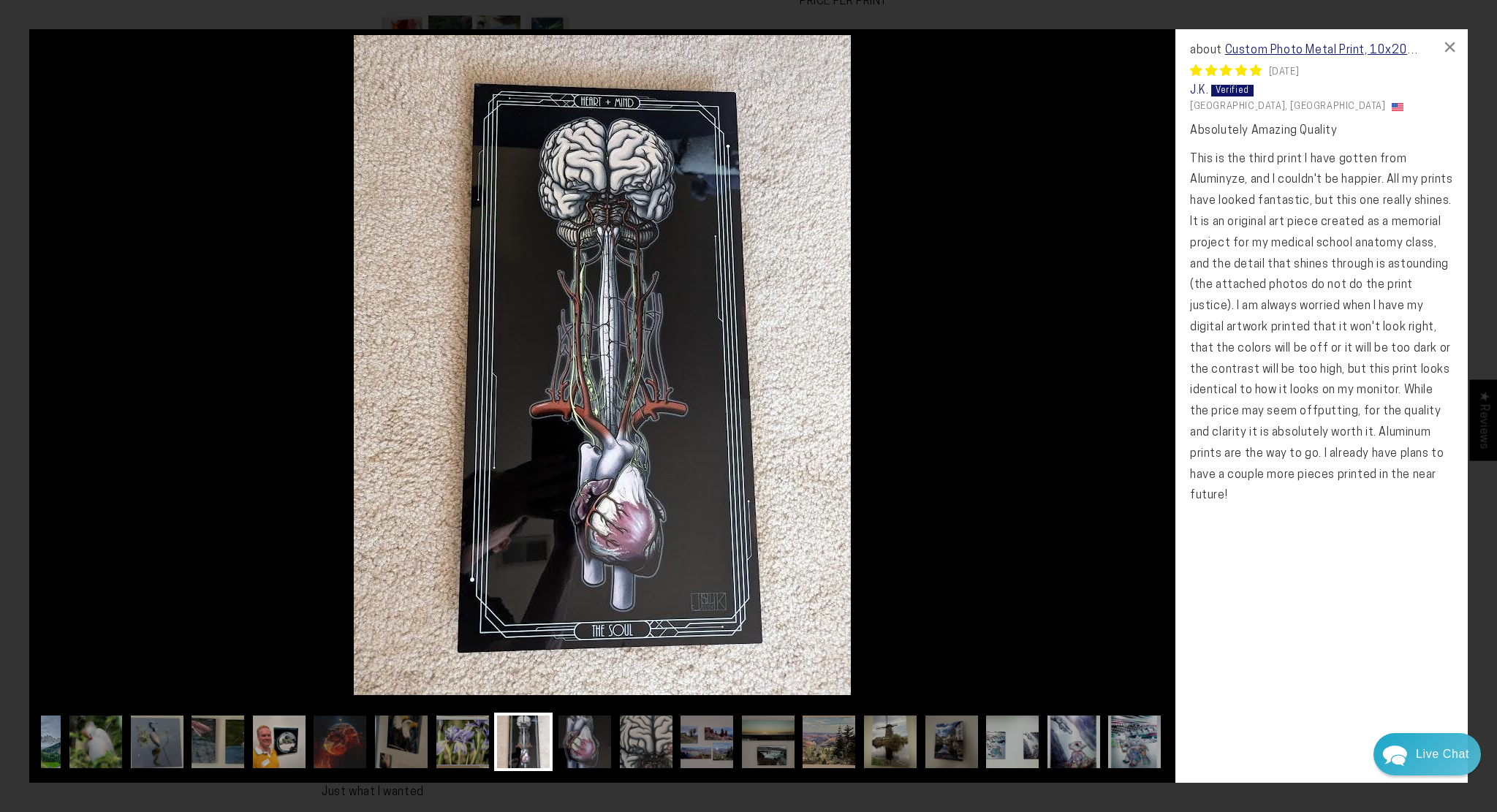
click at [904, 753] on img at bounding box center [890, 742] width 59 height 59
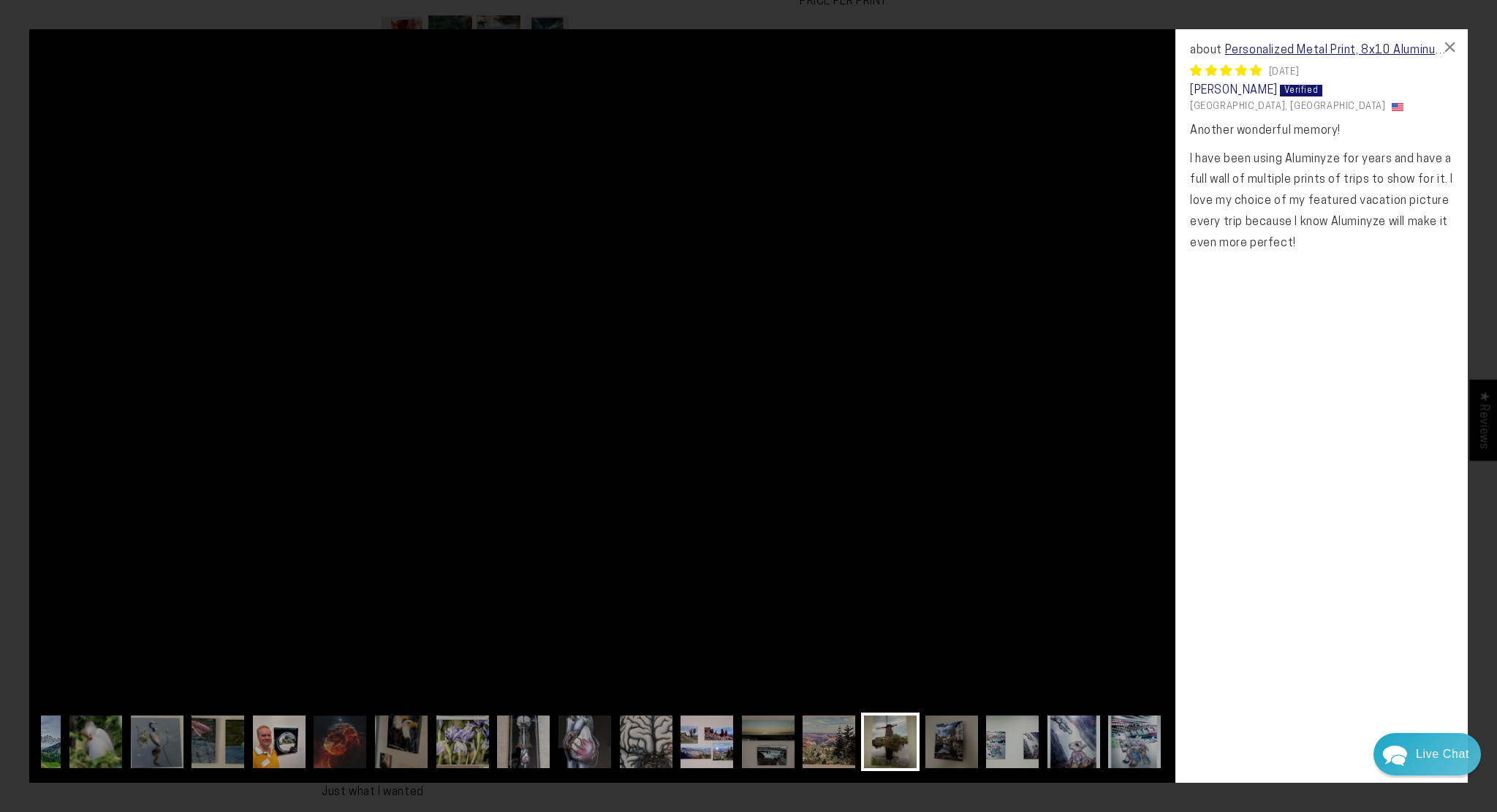
scroll to position [0, 105]
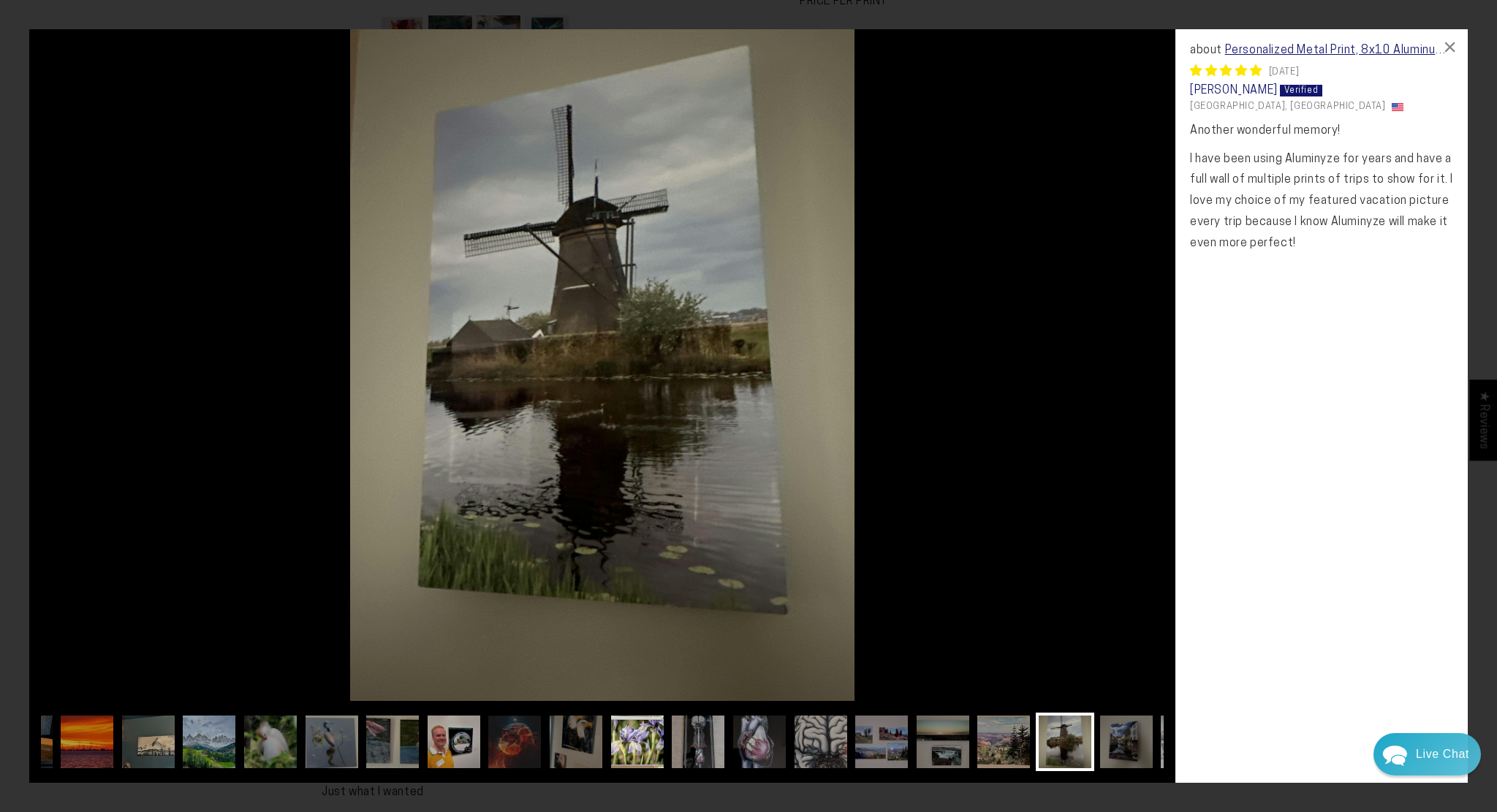
click at [611, 741] on img at bounding box center [638, 742] width 59 height 59
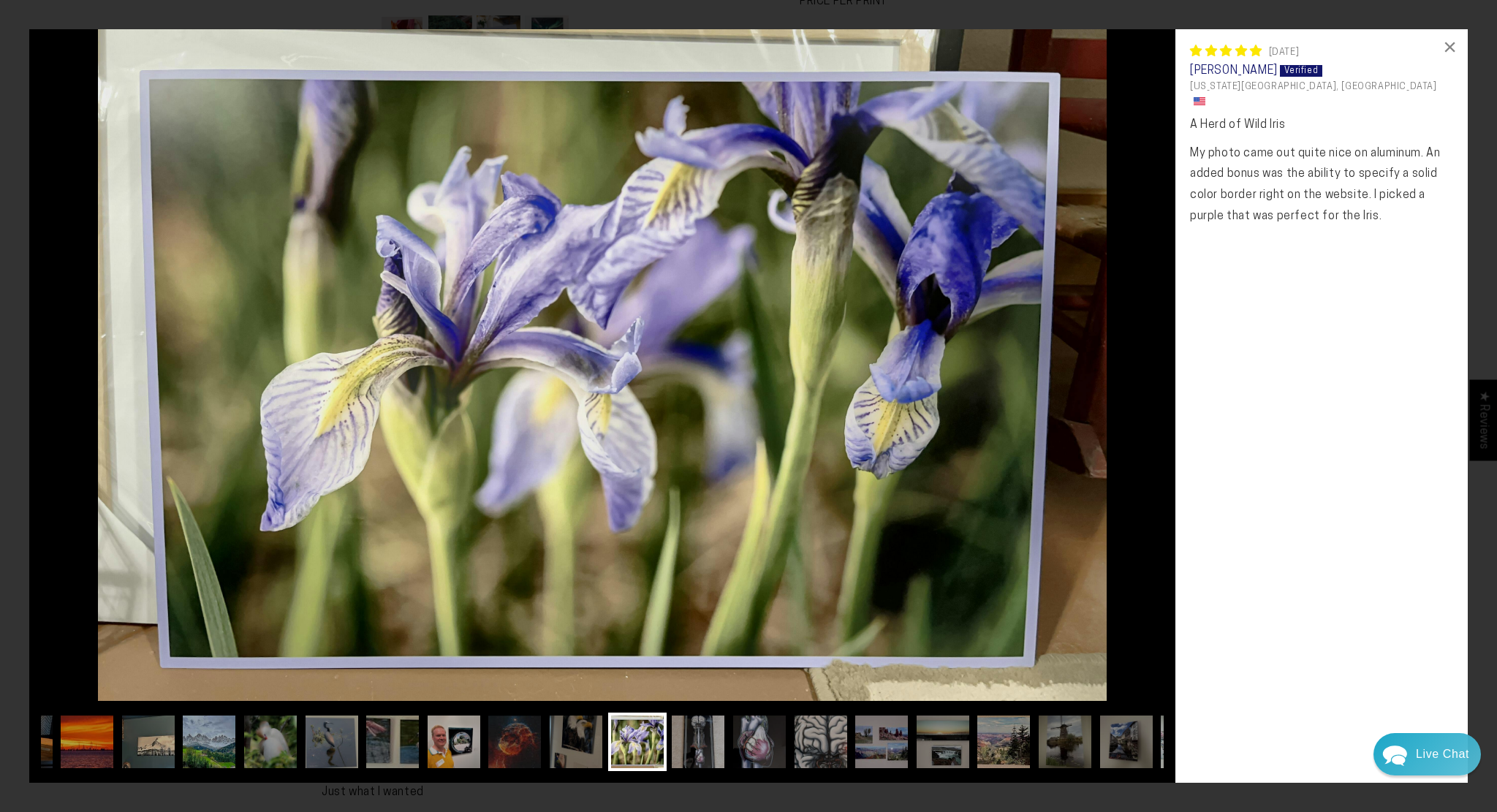
scroll to position [0, 0]
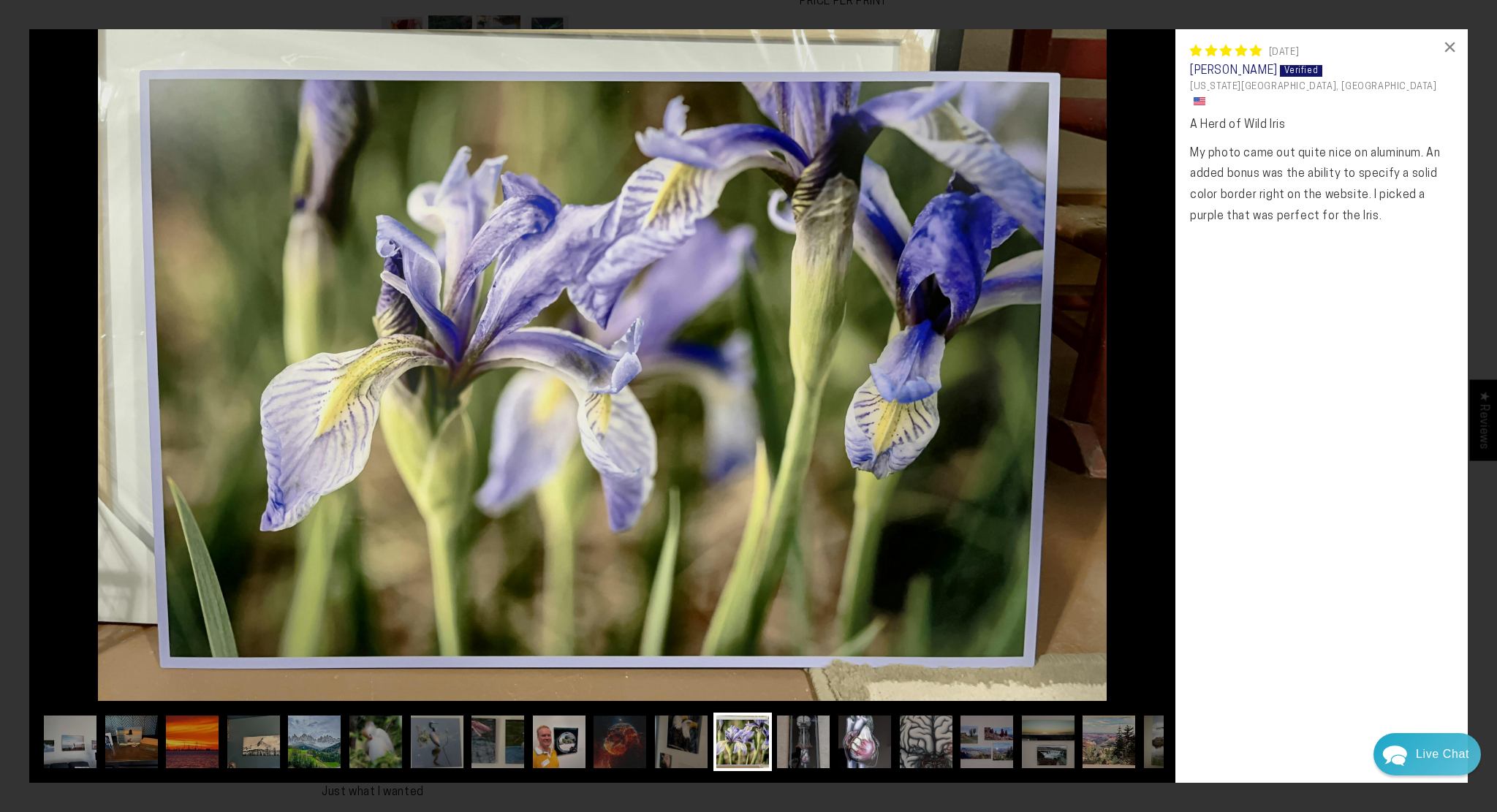
click at [850, 746] on img at bounding box center [865, 742] width 59 height 59
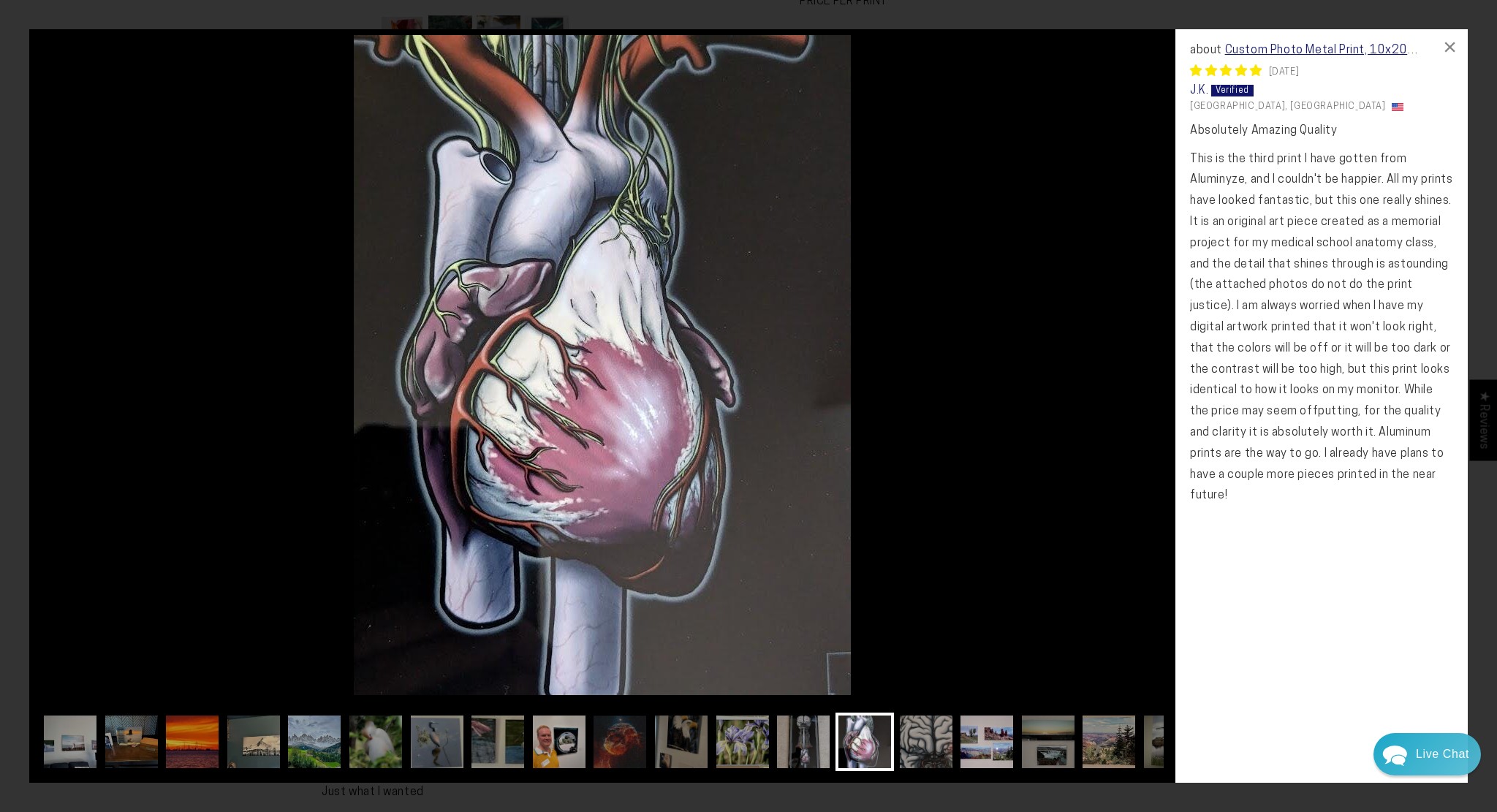
click at [968, 746] on img at bounding box center [987, 742] width 59 height 59
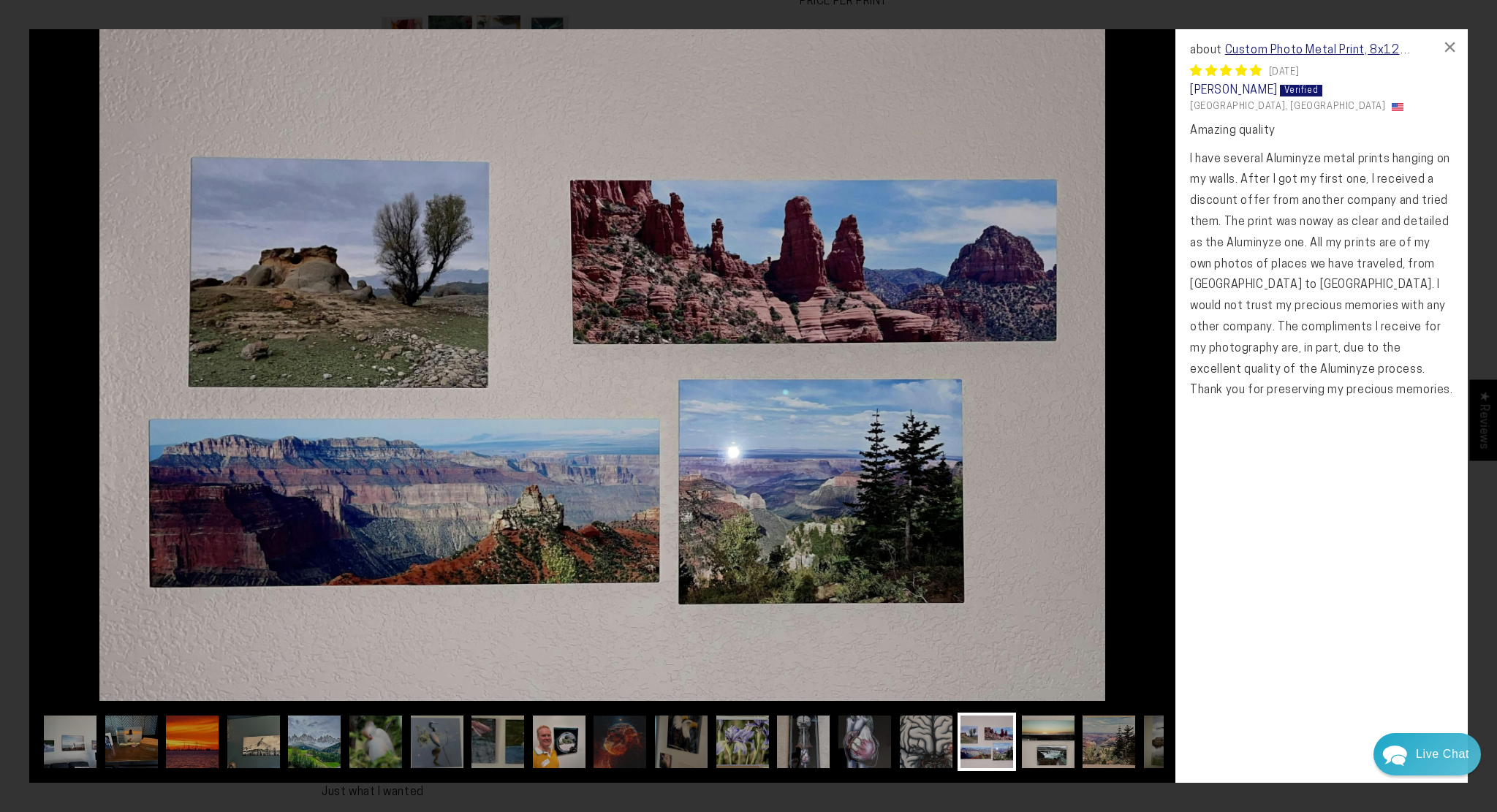
click at [1051, 741] on img at bounding box center [1049, 742] width 59 height 59
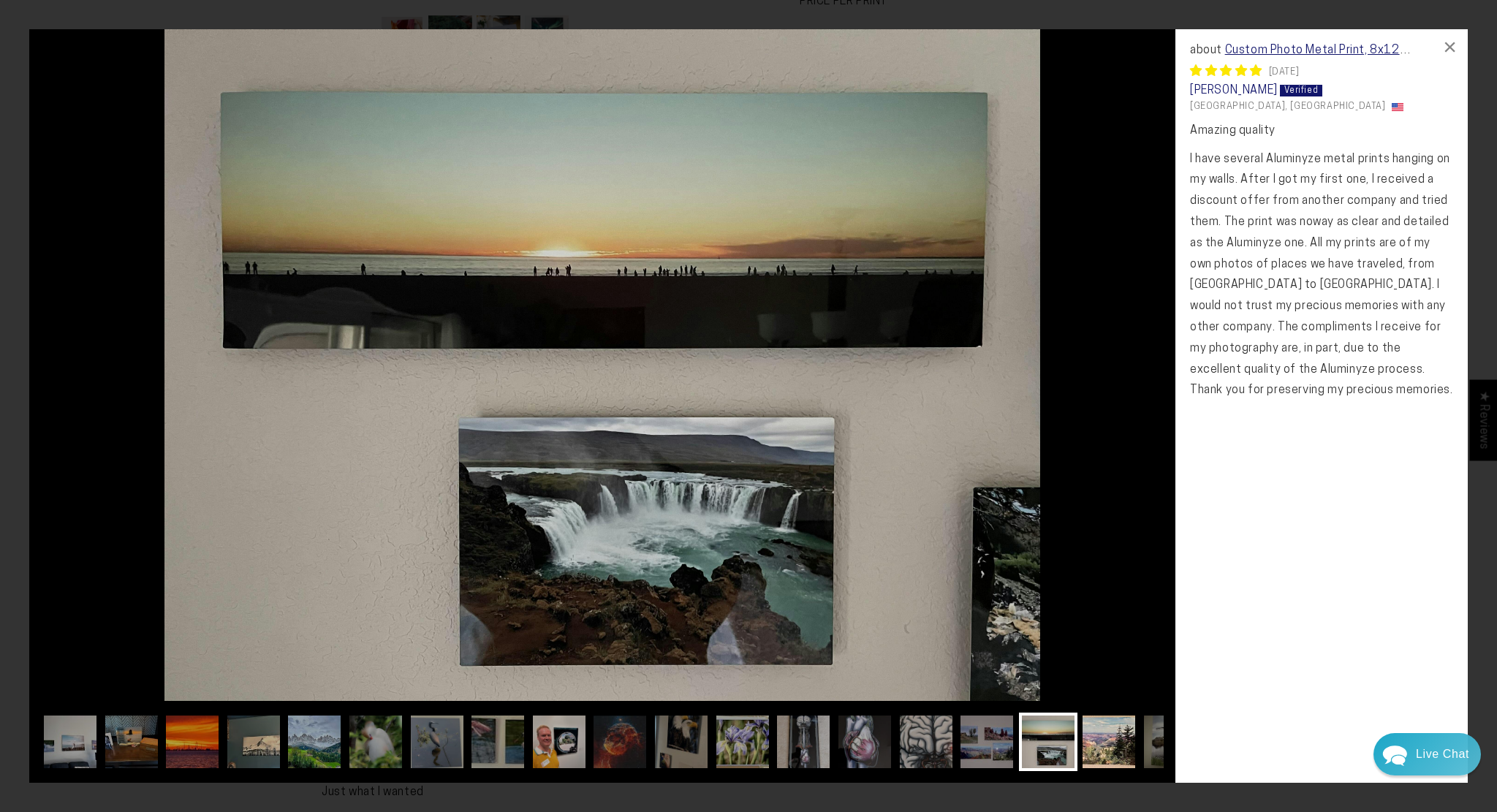
click at [1116, 744] on img at bounding box center [1109, 742] width 59 height 59
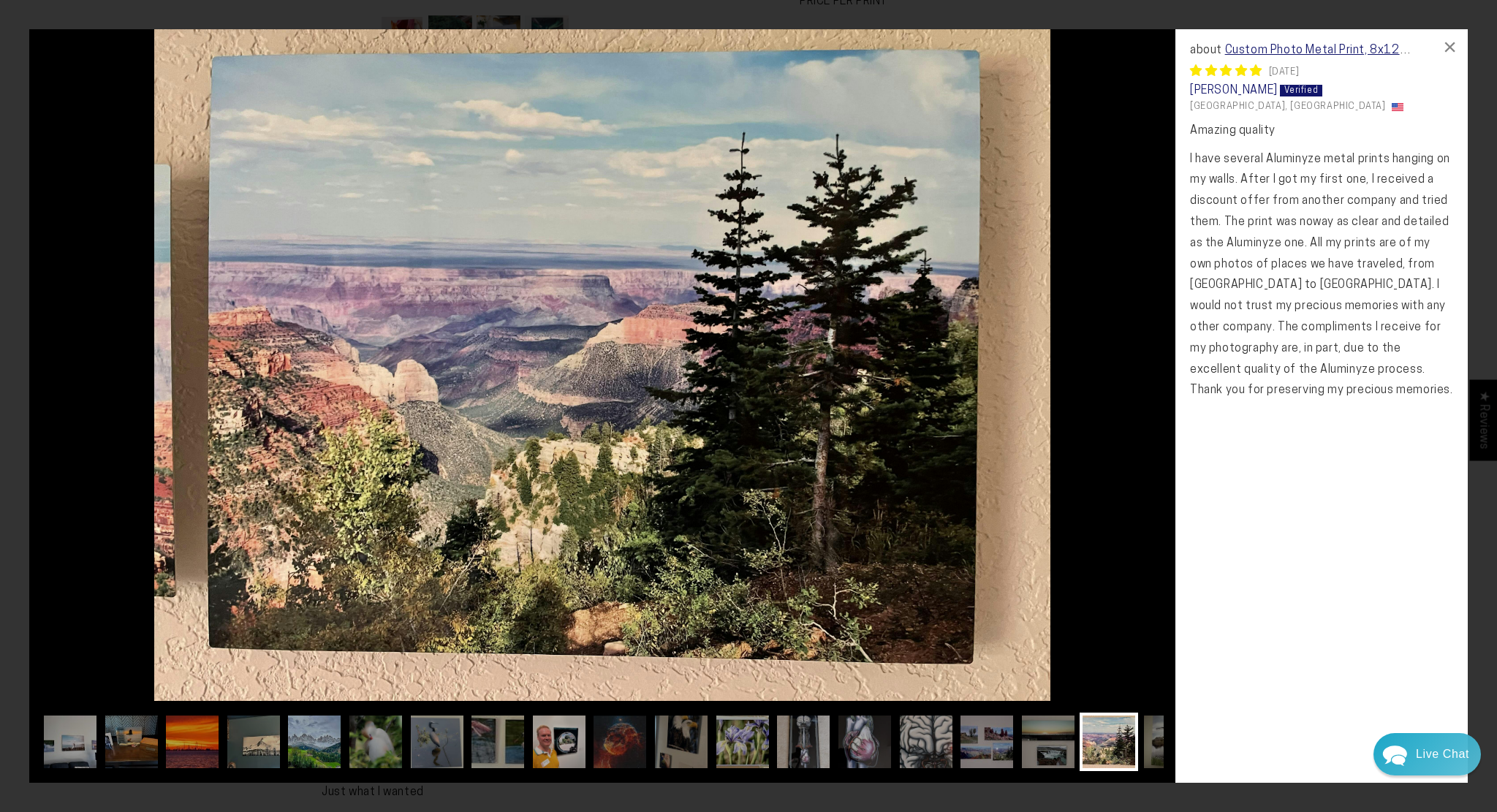
scroll to position [0, 47]
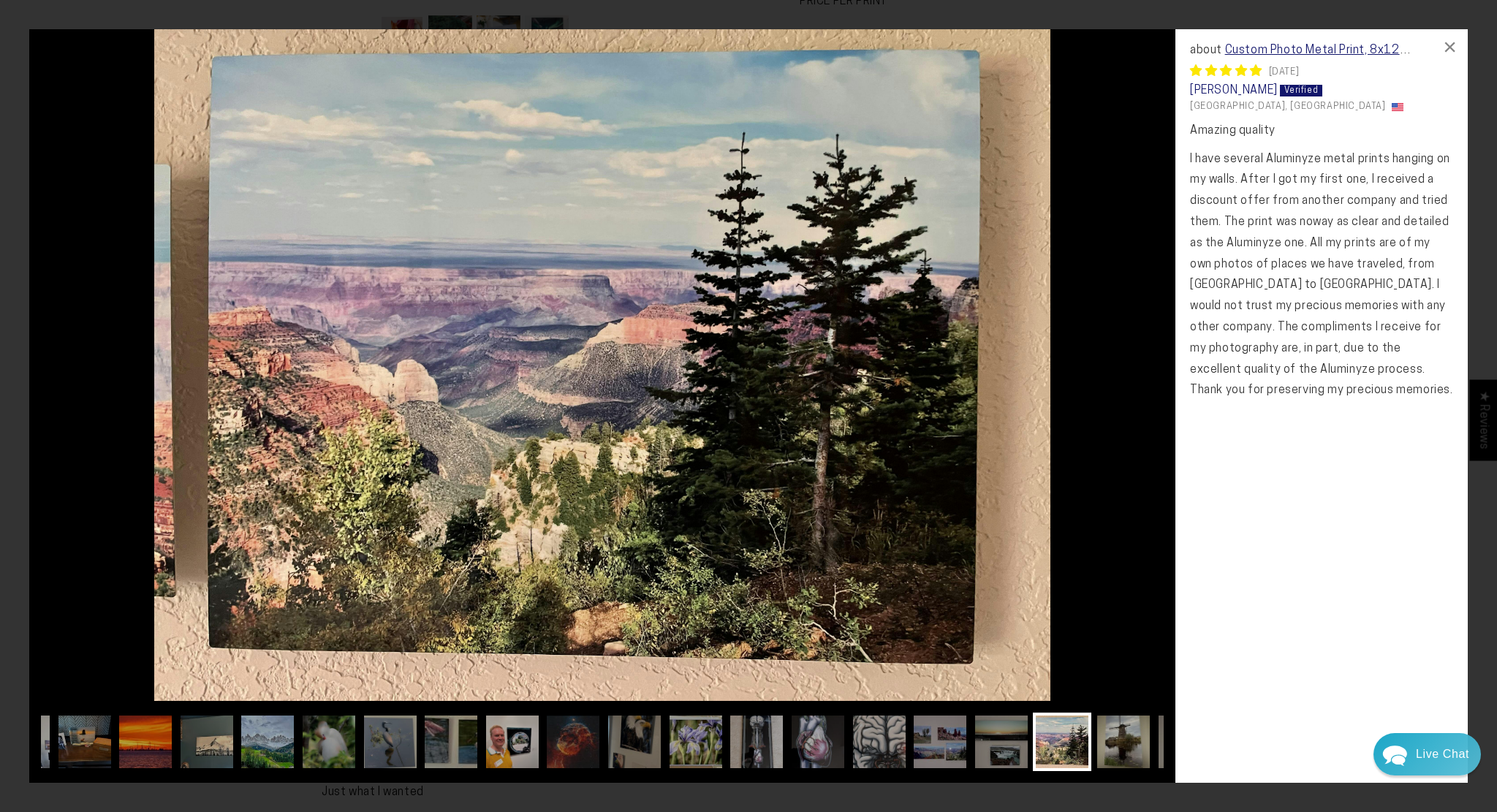
click at [1139, 744] on img at bounding box center [1124, 742] width 59 height 59
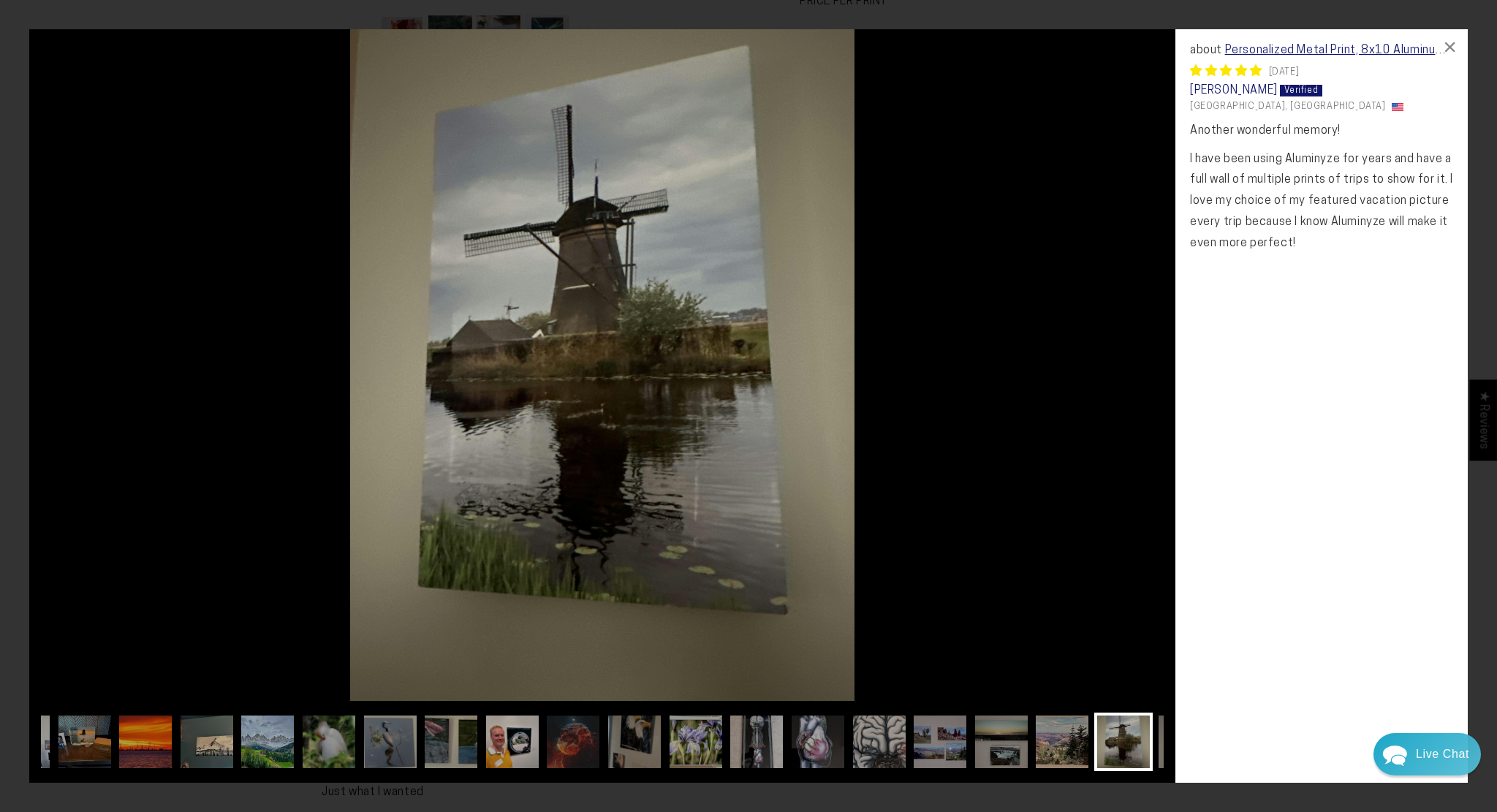
scroll to position [0, 105]
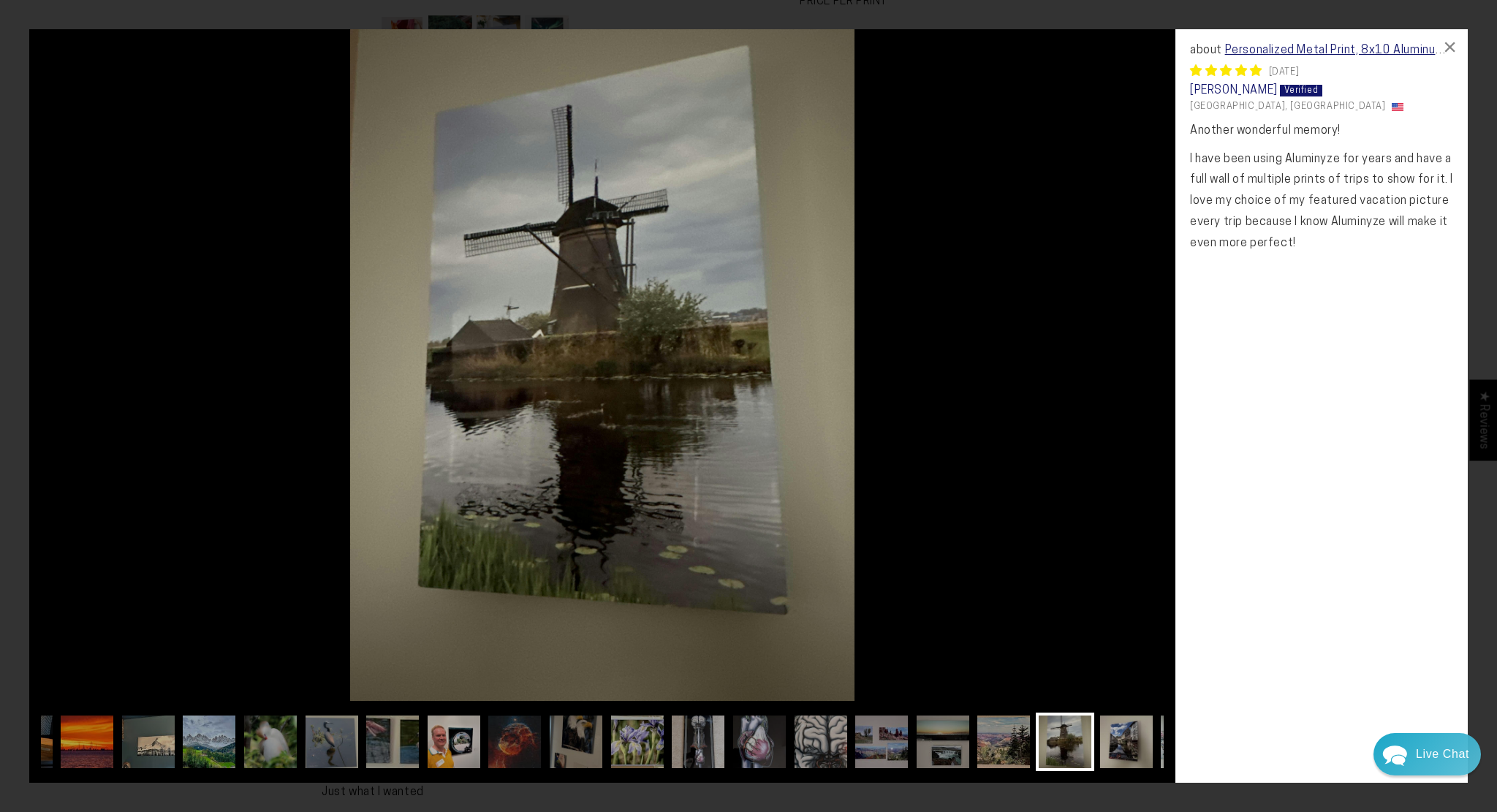
click at [1117, 721] on img at bounding box center [1127, 742] width 59 height 59
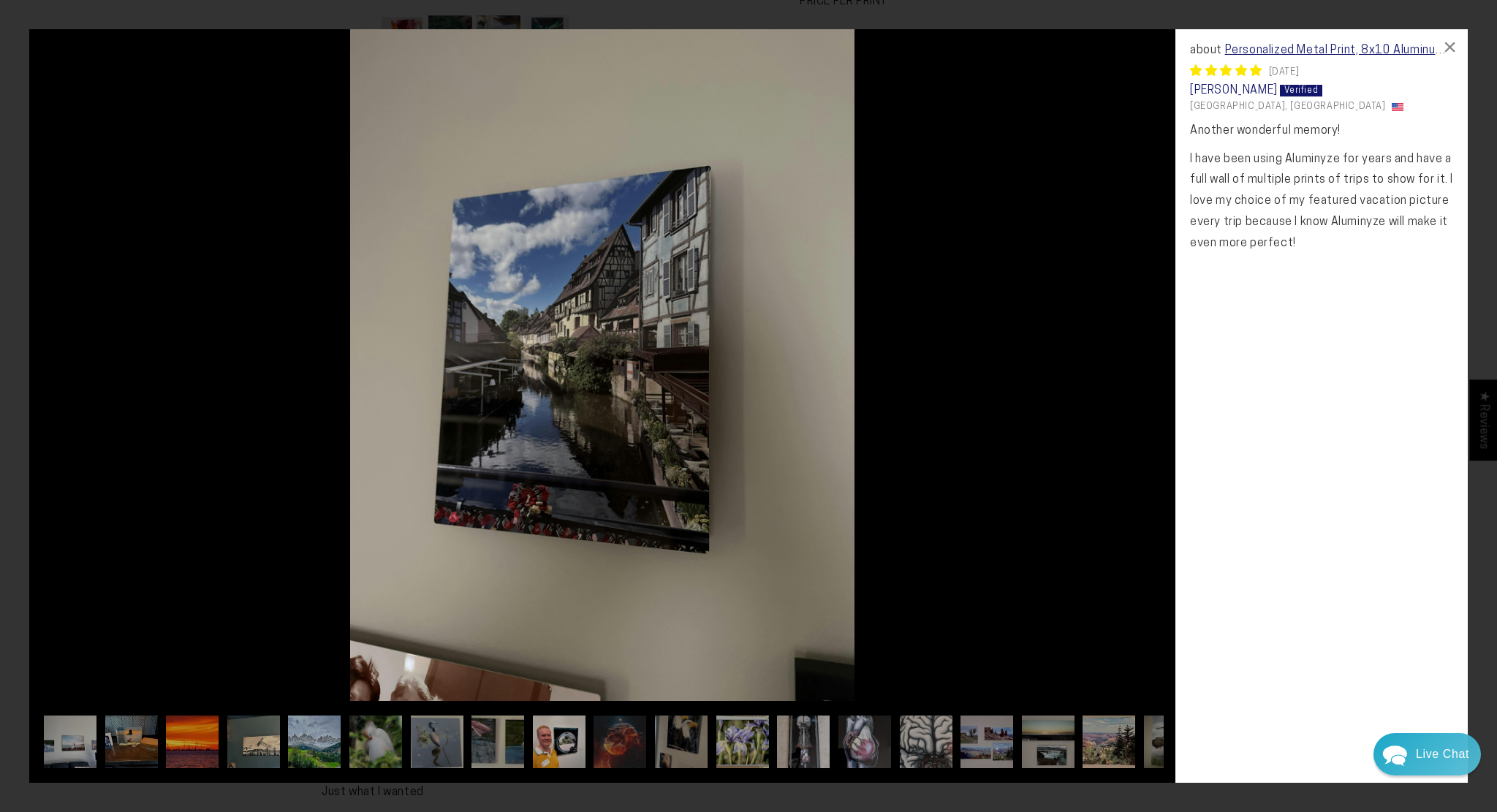
scroll to position [0, 164]
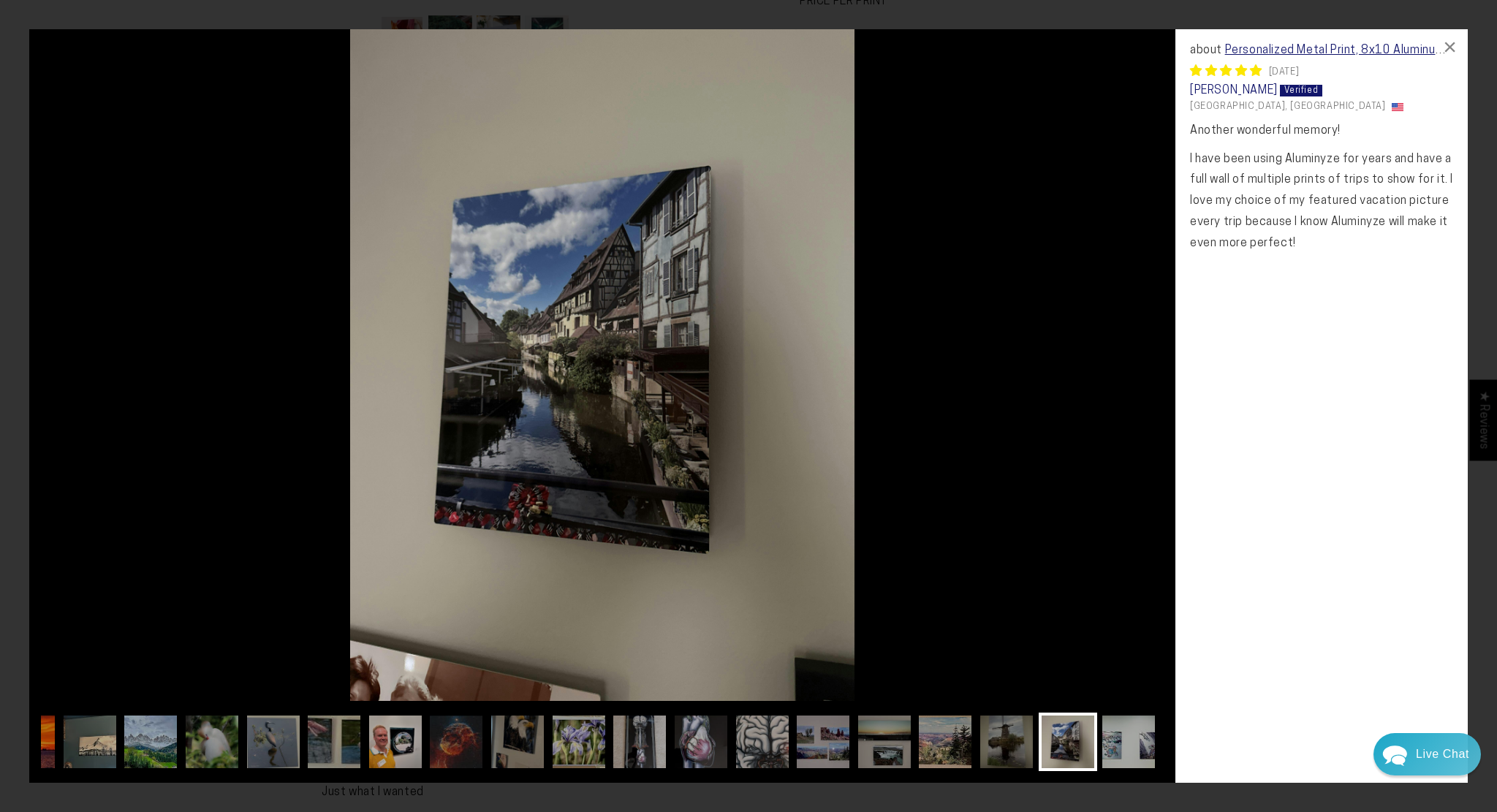
drag, startPoint x: 979, startPoint y: 530, endPoint x: 968, endPoint y: 496, distance: 35.7
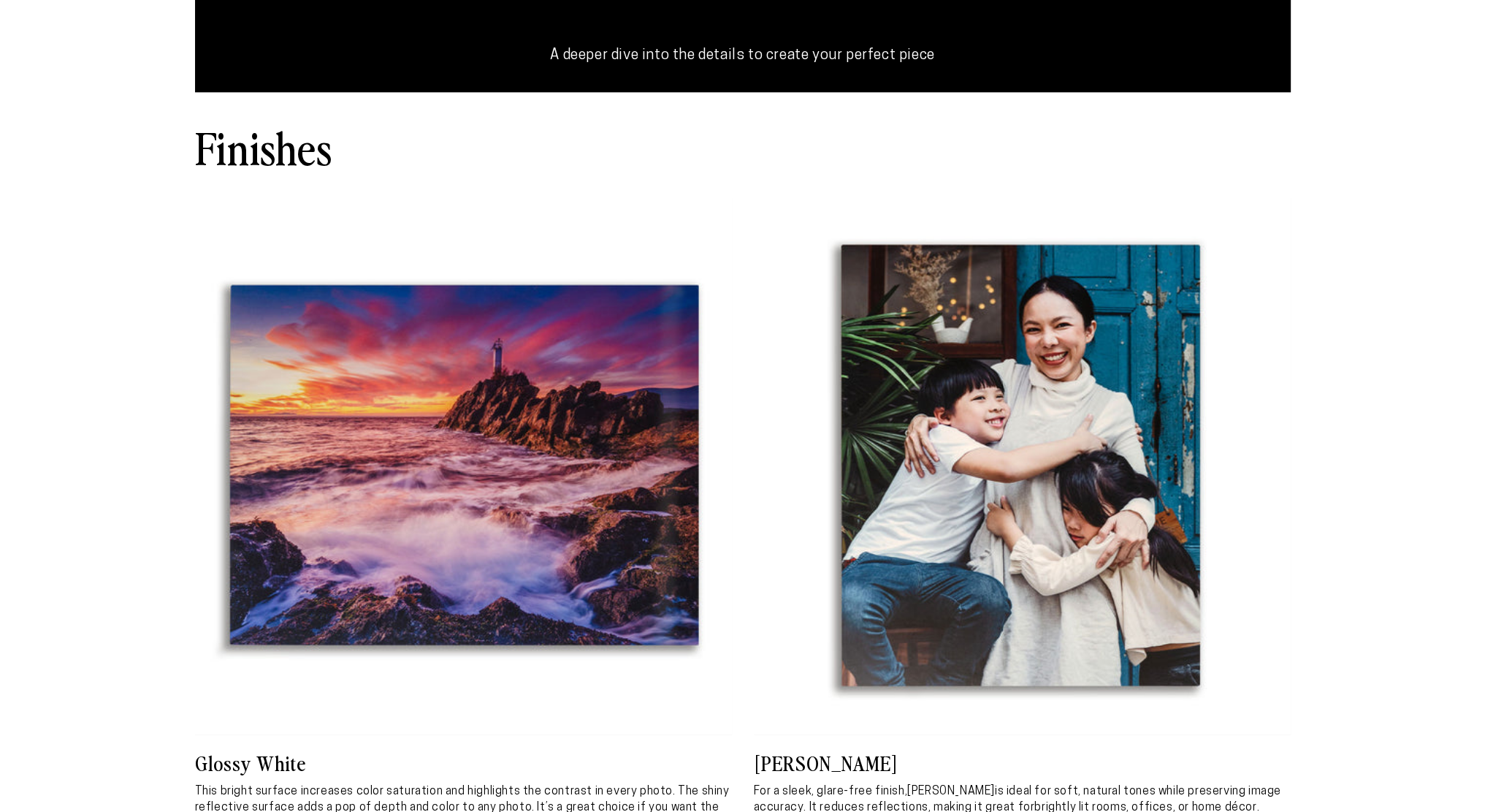
select select "**********"
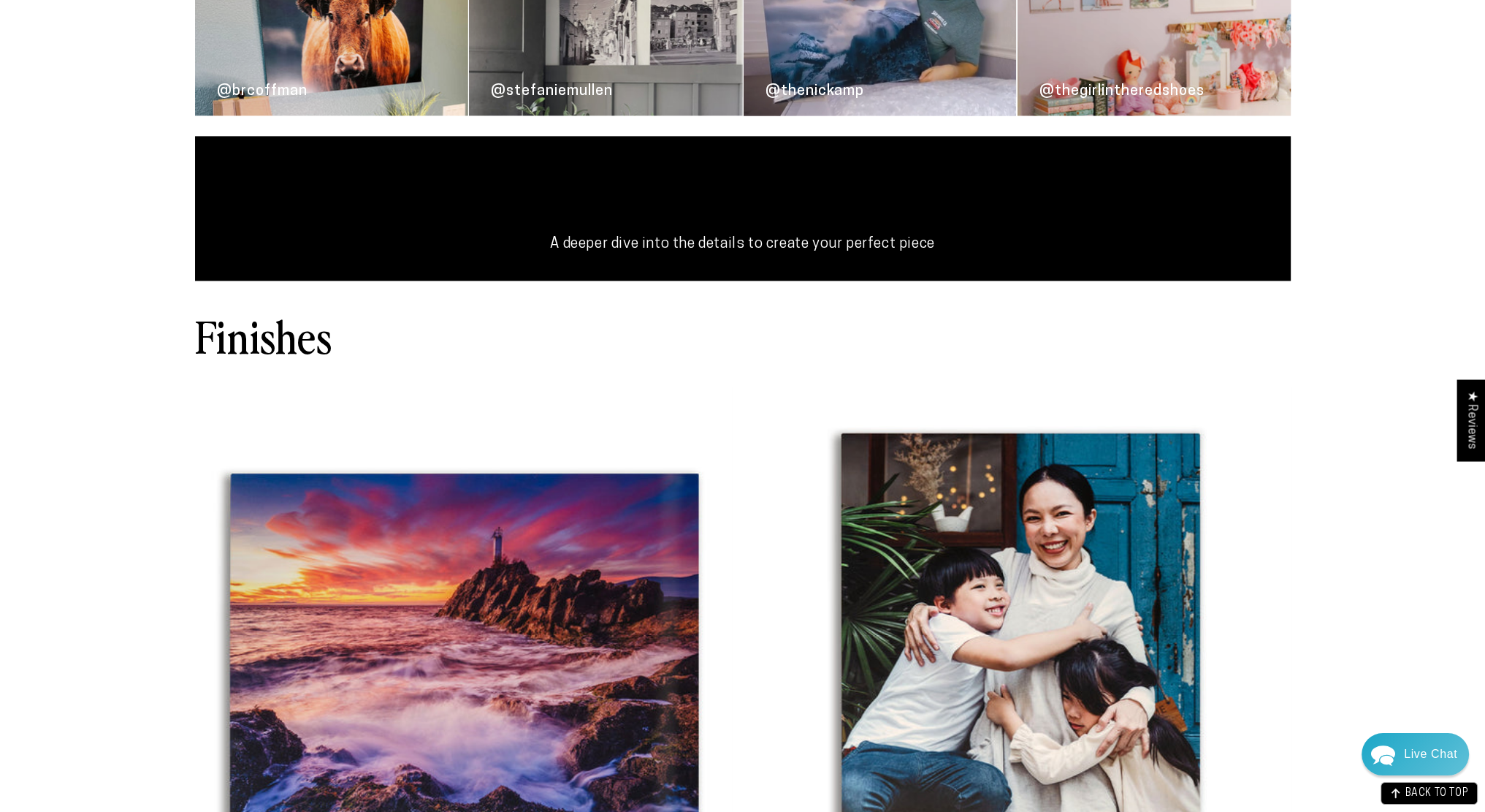
scroll to position [2767, 0]
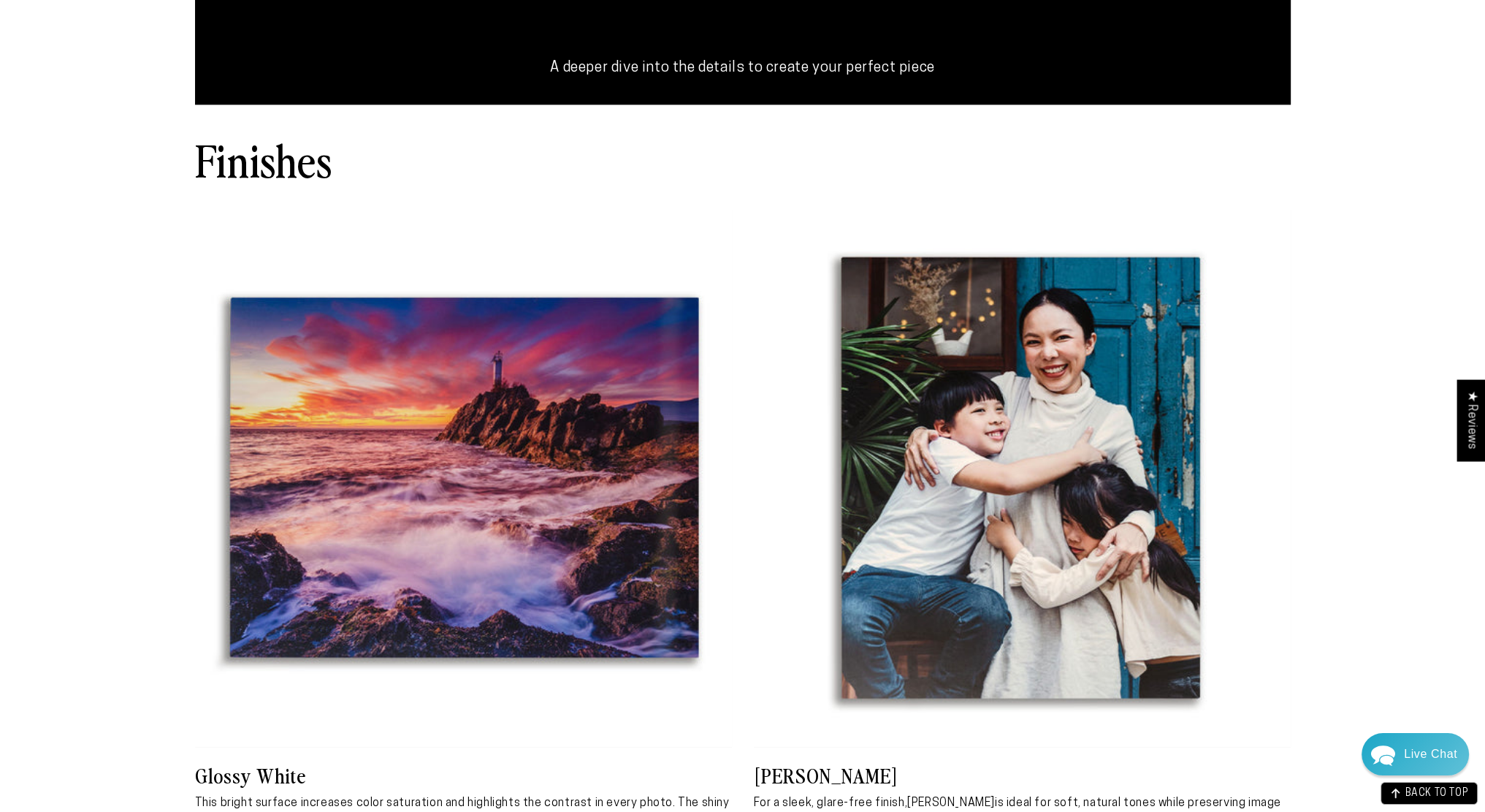
click at [481, 448] on img at bounding box center [464, 478] width 537 height 537
